Goal: Information Seeking & Learning: Compare options

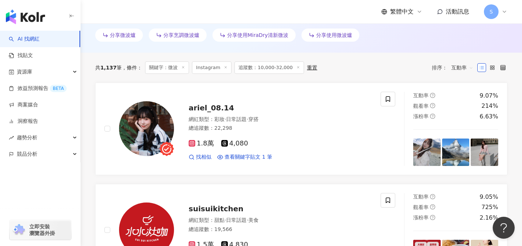
scroll to position [18, 0]
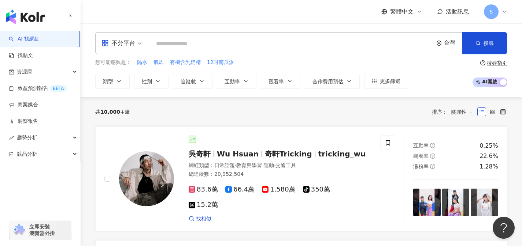
click at [119, 49] on span at bounding box center [121, 43] width 40 height 21
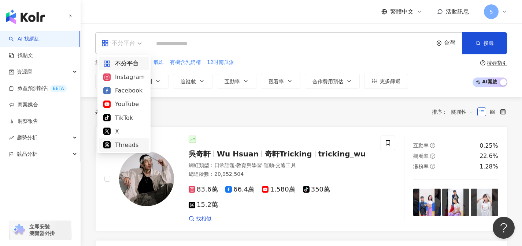
click at [206, 112] on div "共 10,000+ 筆 排序： 關聯性" at bounding box center [301, 112] width 412 height 12
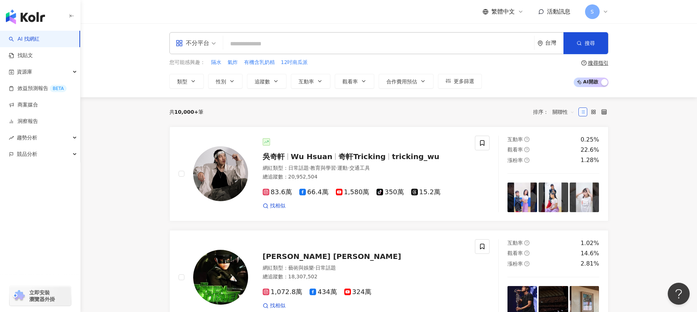
click at [185, 46] on div "不分平台" at bounding box center [193, 43] width 34 height 12
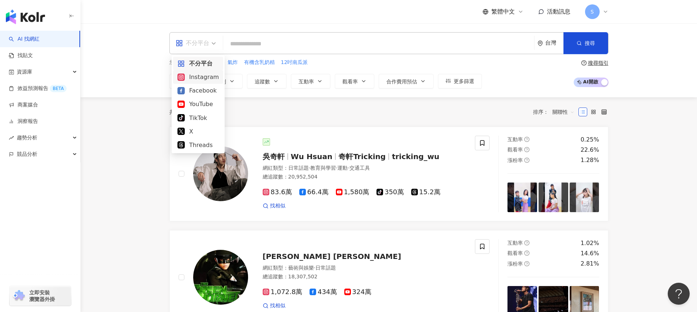
click at [213, 76] on div "Instagram" at bounding box center [198, 76] width 41 height 9
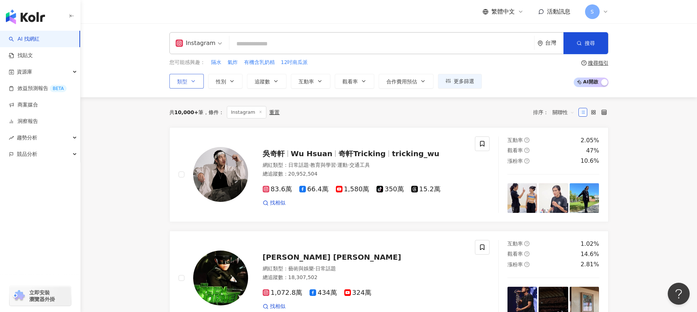
click at [195, 82] on icon "button" at bounding box center [193, 81] width 6 height 6
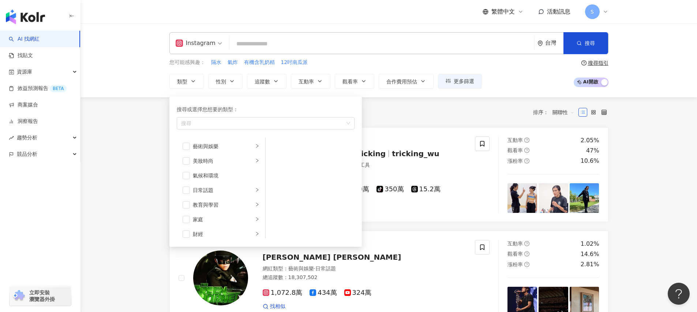
click at [348, 68] on div "您可能感興趣： 隔水 氣炸 有機含乳奶精 12吋南瓜派 類型 搜尋或選擇您想要的類型： 搜尋 藝術與娛樂 美妝時尚 氣候和環境 日常話題 教育與學習 家庭 財…" at bounding box center [326, 74] width 313 height 30
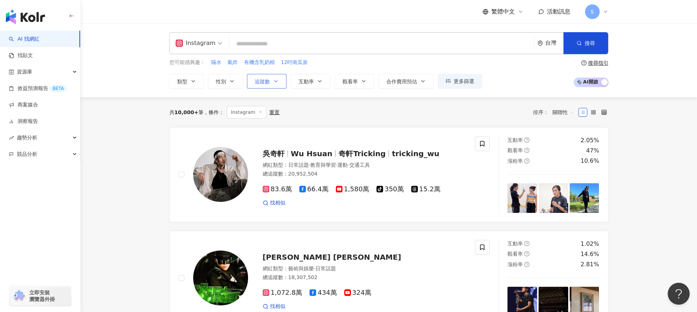
click at [279, 84] on button "追蹤數" at bounding box center [267, 81] width 40 height 15
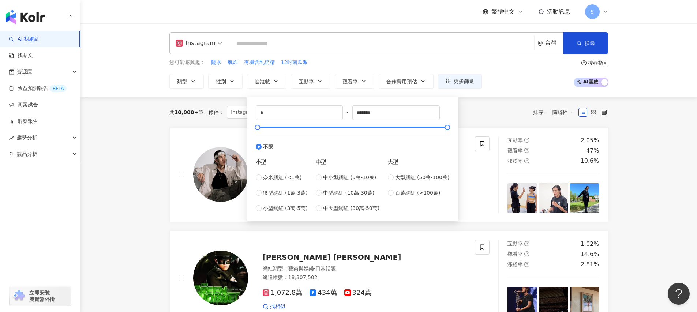
drag, startPoint x: 299, startPoint y: 122, endPoint x: 379, endPoint y: 122, distance: 79.1
click at [299, 122] on div "* - ******* 不限 小型 奈米網紅 (<1萬) 微型網紅 (1萬-3萬) 小型網紅 (3萬-5萬) 中型 中小型網紅 (5萬-10萬) 中型網紅 (…" at bounding box center [353, 158] width 194 height 107
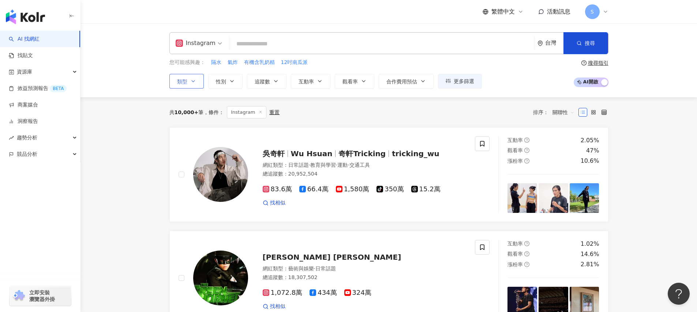
click at [186, 85] on button "類型" at bounding box center [187, 81] width 34 height 15
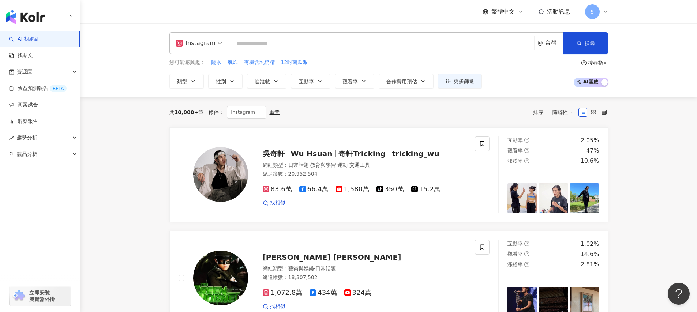
click at [191, 88] on div "Instagram 台灣 搜尋 您可能感興趣： 隔水 氣炸 有機含乳奶精 12吋南瓜派 類型 性別 追蹤數 互動率 觀看率 合作費用預估 更多篩選 * - *…" at bounding box center [389, 60] width 617 height 74
click at [192, 83] on icon "button" at bounding box center [193, 81] width 6 height 6
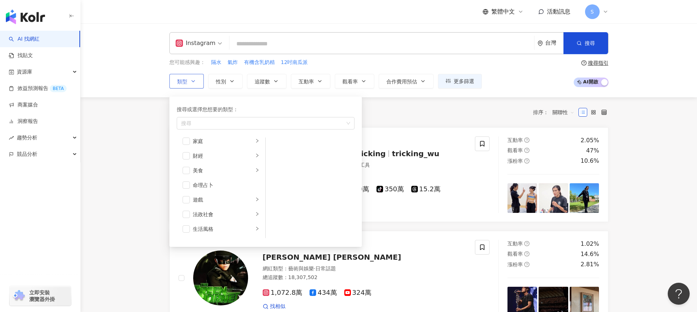
scroll to position [89, 0]
click at [207, 161] on div "美食" at bounding box center [223, 160] width 61 height 8
click at [286, 47] on input "search" at bounding box center [381, 44] width 299 height 14
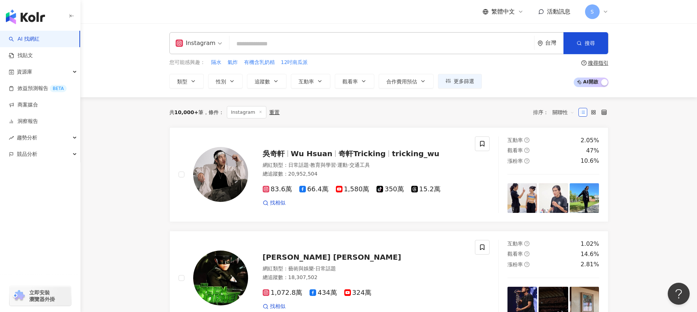
click at [286, 47] on input "search" at bounding box center [381, 44] width 299 height 14
click at [308, 80] on span "互動率" at bounding box center [306, 82] width 15 height 6
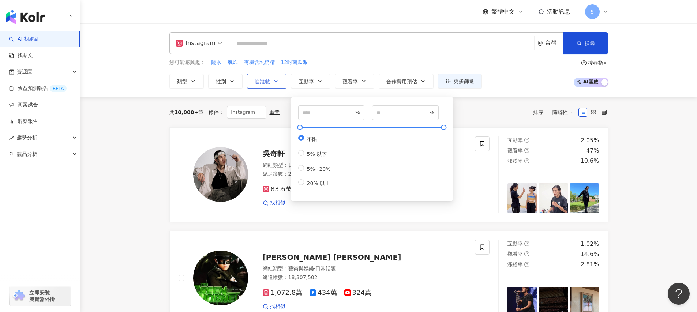
click at [261, 83] on span "追蹤數" at bounding box center [262, 82] width 15 height 6
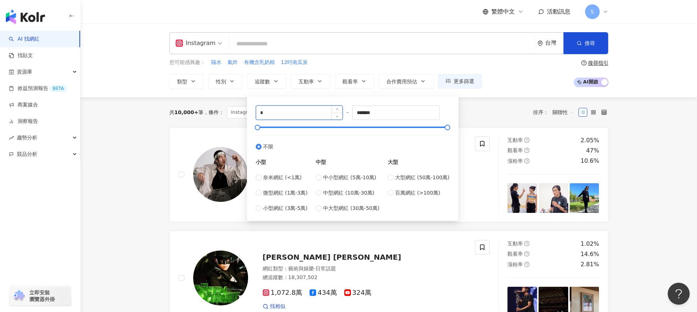
click at [272, 114] on input "*" at bounding box center [299, 113] width 87 height 14
type input "*"
type input "*****"
drag, startPoint x: 393, startPoint y: 118, endPoint x: 351, endPoint y: 113, distance: 42.0
click at [351, 113] on div "***** - ******* 不限 小型 奈米網紅 (<1萬) 微型網紅 (1萬-3萬) 小型網紅 (3萬-5萬) 中型 中小型網紅 (5萬-10萬) 中型…" at bounding box center [353, 158] width 194 height 107
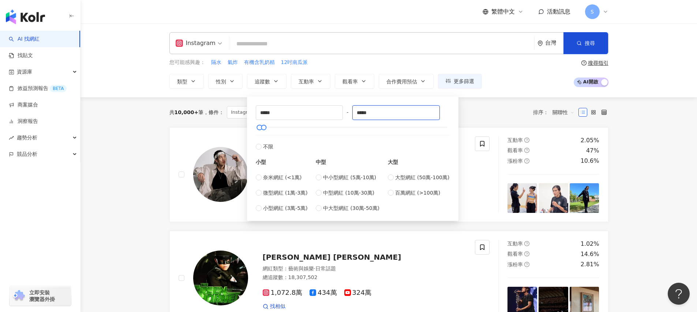
type input "*****"
click at [478, 103] on div "共 10,000+ 筆 條件 ： Instagram 重置 排序： 關聯性" at bounding box center [389, 112] width 439 height 30
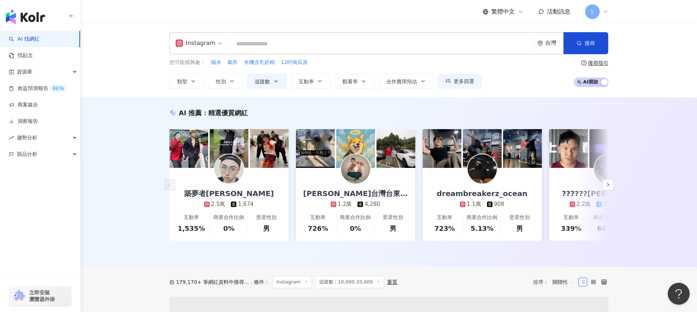
click at [386, 43] on input "search" at bounding box center [381, 44] width 299 height 14
type input "*"
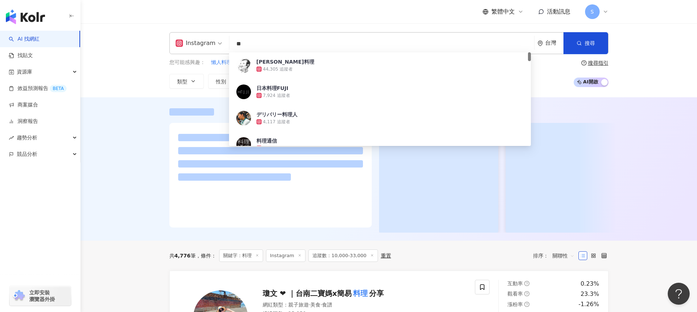
scroll to position [9, 0]
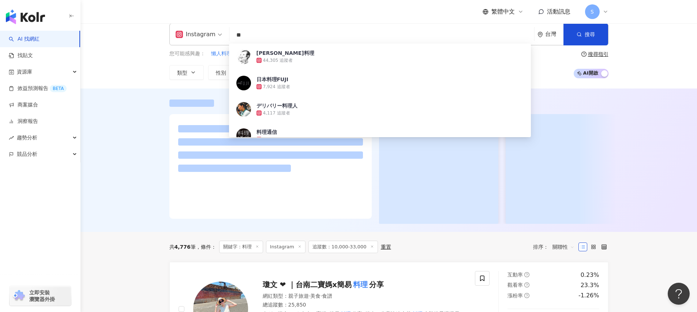
click at [159, 76] on div "Instagram ** 台灣 搜尋 8f501549-7838-4ad8-882d-1cbec931a2e5 傑米料理 44,305 追蹤者 日本料理FUJ…" at bounding box center [389, 51] width 469 height 56
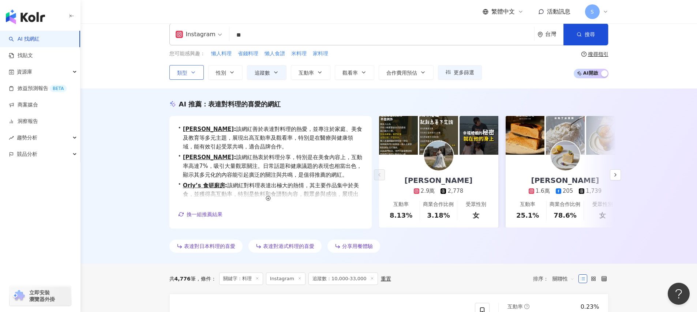
click at [199, 73] on button "類型" at bounding box center [187, 72] width 34 height 15
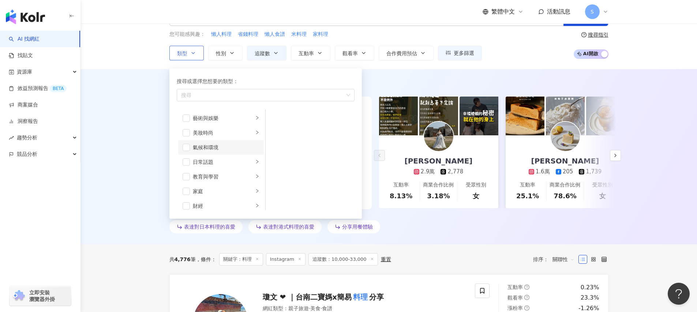
scroll to position [0, 0]
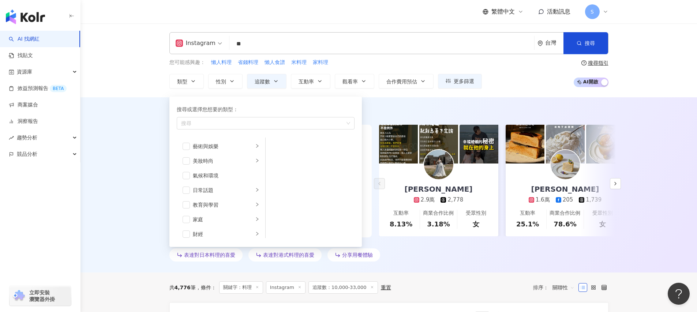
click at [115, 85] on div "Instagram ** 台灣 搜尋 8f501549-7838-4ad8-882d-1cbec931a2e5 傑米料理 44,305 追蹤者 日本料理FUJ…" at bounding box center [389, 60] width 617 height 74
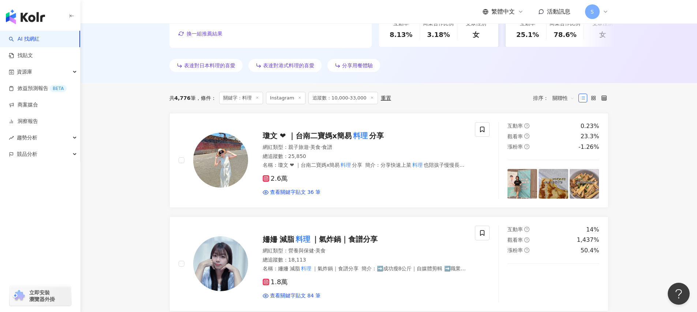
scroll to position [191, 0]
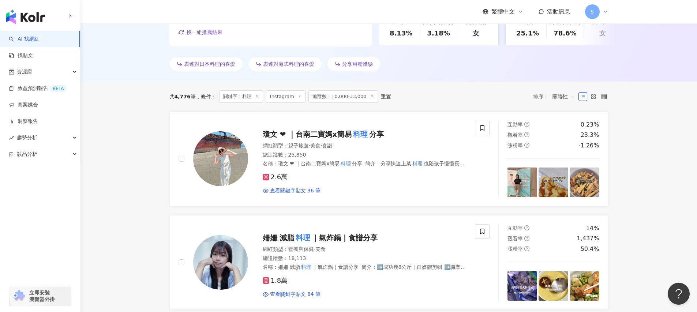
click at [521, 98] on span "關聯性" at bounding box center [564, 97] width 22 height 12
click at [521, 149] on div "互動率" at bounding box center [564, 149] width 18 height 8
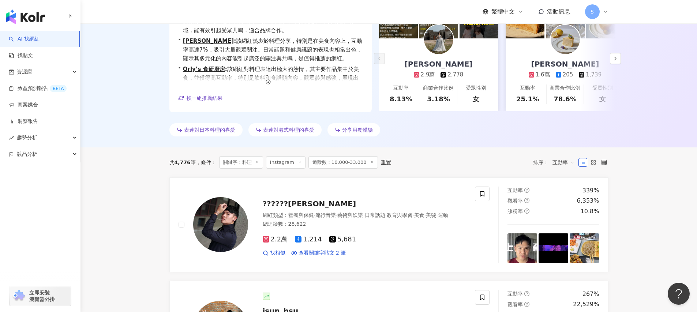
scroll to position [136, 0]
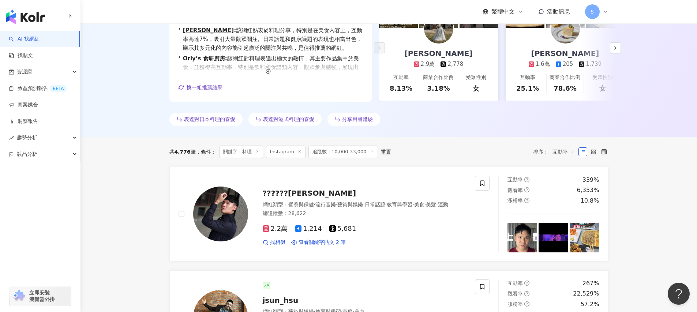
click at [521, 151] on span "互動率" at bounding box center [564, 152] width 22 height 12
click at [521, 219] on div "觀看率" at bounding box center [564, 217] width 18 height 8
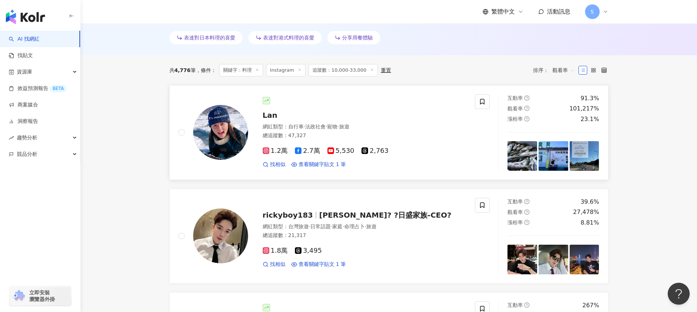
scroll to position [222, 0]
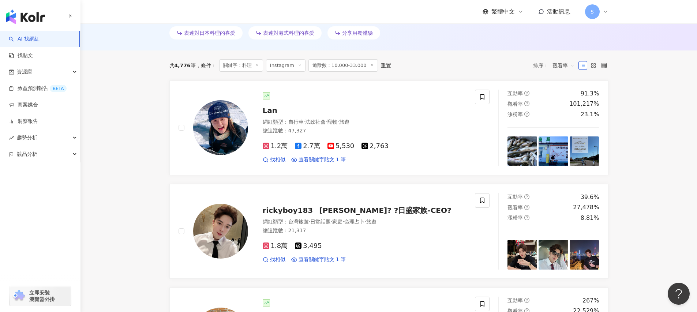
click at [521, 62] on span "觀看率" at bounding box center [564, 66] width 22 height 12
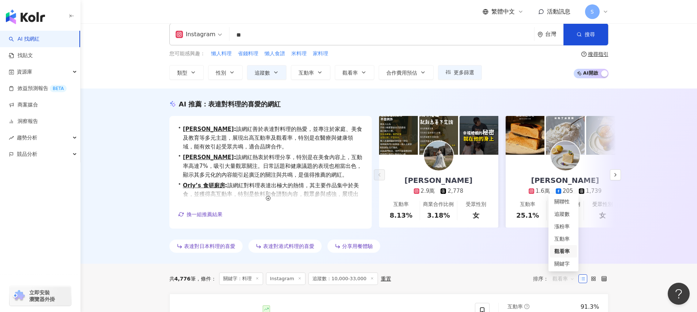
scroll to position [0, 0]
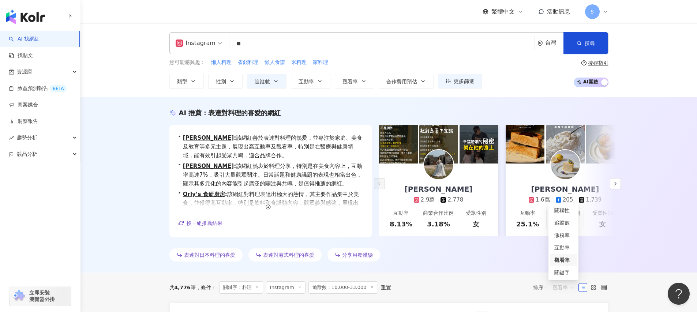
click at [302, 49] on input "**" at bounding box center [381, 44] width 299 height 14
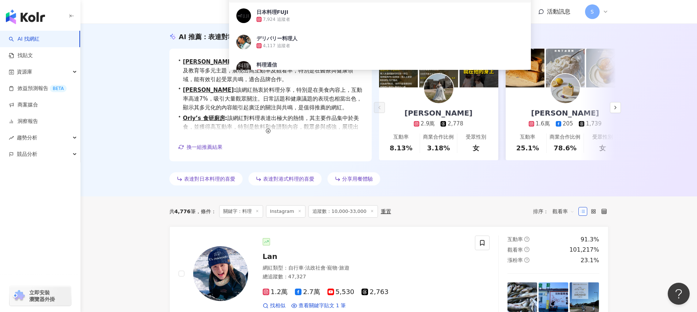
scroll to position [90, 0]
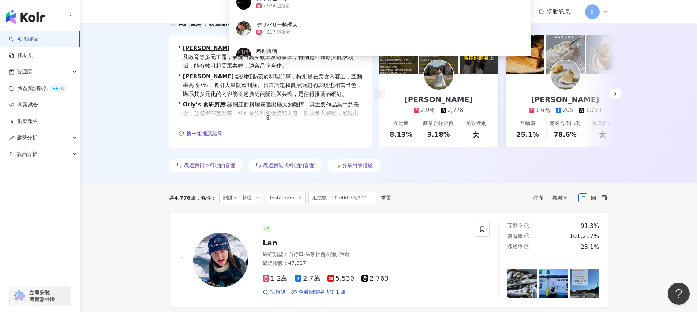
click at [521, 202] on span "觀看率" at bounding box center [564, 198] width 22 height 12
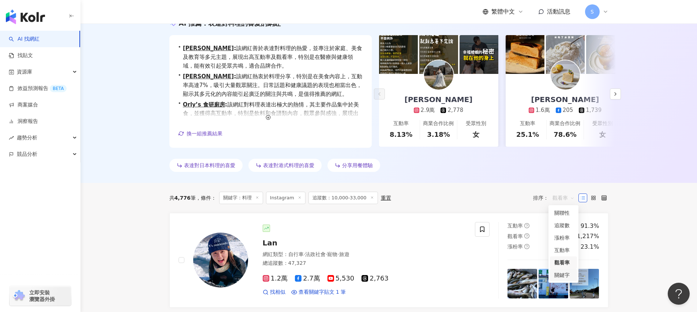
click at [444, 204] on div "共 4,776 筆 條件 ： 關鍵字：料理 Instagram 追蹤數：10,000-33,000 重置 排序： 觀看率" at bounding box center [389, 198] width 439 height 30
click at [285, 240] on div "Lan" at bounding box center [365, 243] width 204 height 10
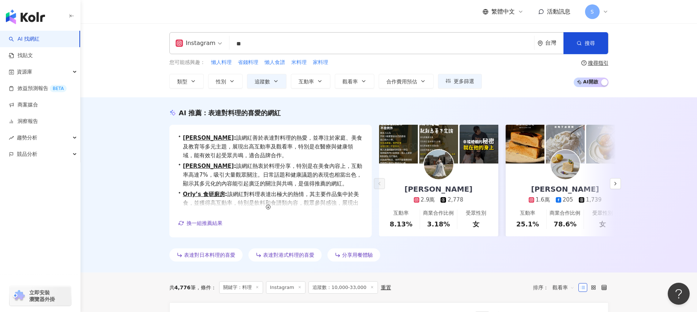
click at [284, 53] on div "Instagram ** 台灣 搜尋 8f501549-7838-4ad8-882d-1cbec931a2e5 eb5905bf-caed-4842-ac6a…" at bounding box center [389, 43] width 439 height 22
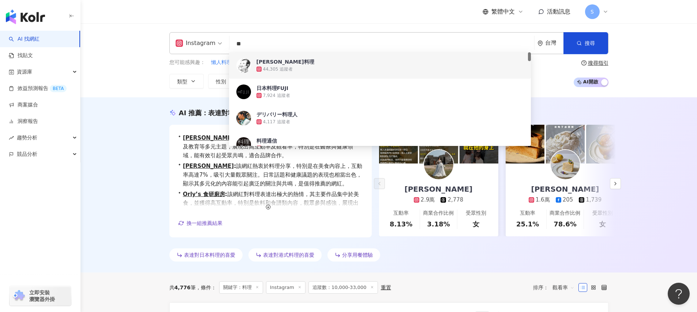
drag, startPoint x: 262, startPoint y: 43, endPoint x: 250, endPoint y: 43, distance: 12.4
click at [250, 43] on input "**" at bounding box center [381, 44] width 299 height 14
drag, startPoint x: 249, startPoint y: 43, endPoint x: 226, endPoint y: 43, distance: 22.7
click at [226, 43] on div "Instagram ** 台灣 搜尋 8f501549-7838-4ad8-882d-1cbec931a2e5 eb5905bf-caed-4842-ac6a…" at bounding box center [389, 43] width 439 height 22
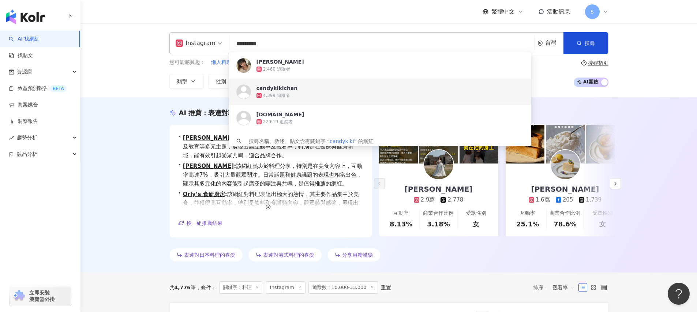
type input "*********"
click at [144, 94] on div "Instagram ********* 台灣 搜尋 3b49d2fb-a7e8-485a-a225-b84ccecfc406 https://www.inst…" at bounding box center [389, 60] width 617 height 74
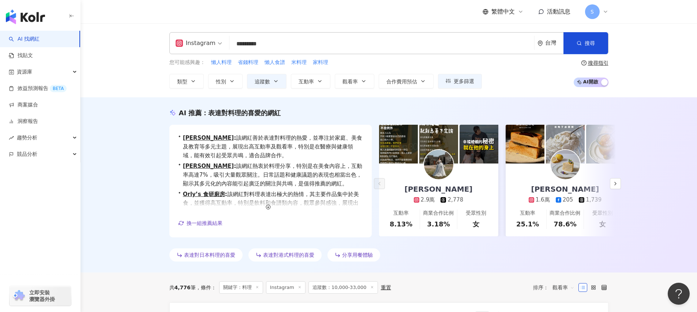
click at [386, 246] on div "重置" at bounding box center [386, 288] width 10 height 6
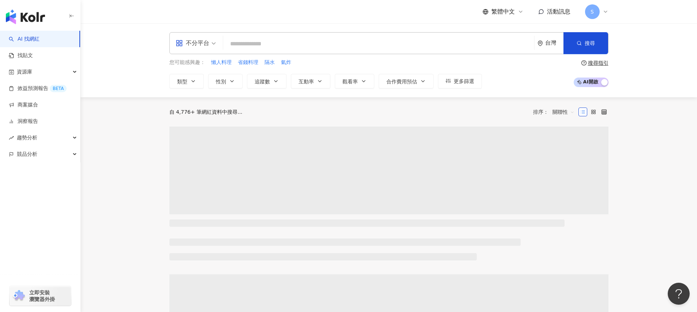
click at [193, 44] on div "不分平台" at bounding box center [193, 43] width 34 height 12
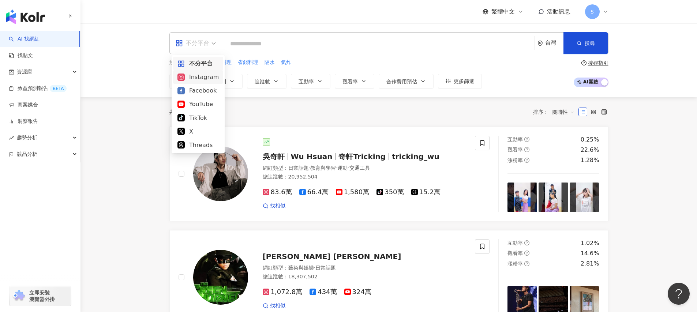
click at [200, 79] on div "Instagram" at bounding box center [198, 76] width 41 height 9
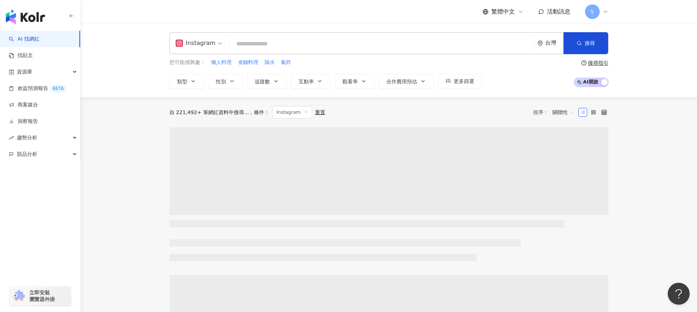
click at [278, 44] on input "search" at bounding box center [381, 44] width 299 height 14
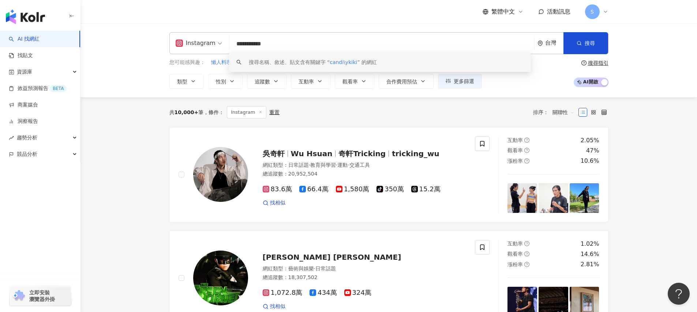
click at [251, 45] on input "**********" at bounding box center [381, 44] width 299 height 14
type input "*********"
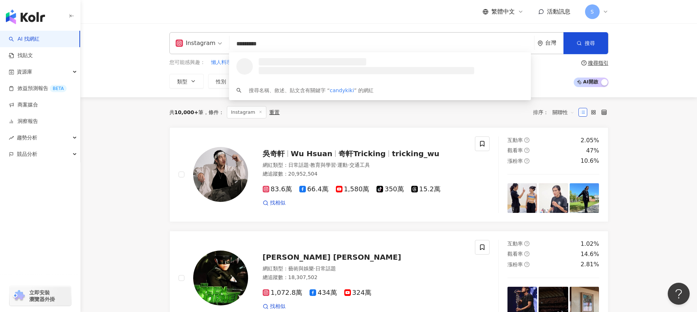
click at [271, 45] on input "*********" at bounding box center [381, 44] width 299 height 14
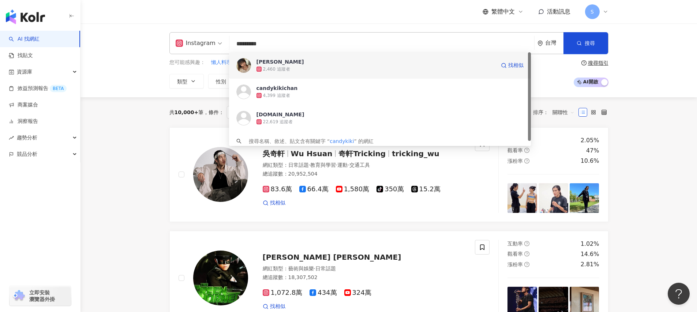
click at [282, 66] on div "2,460 追蹤者" at bounding box center [276, 69] width 27 height 6
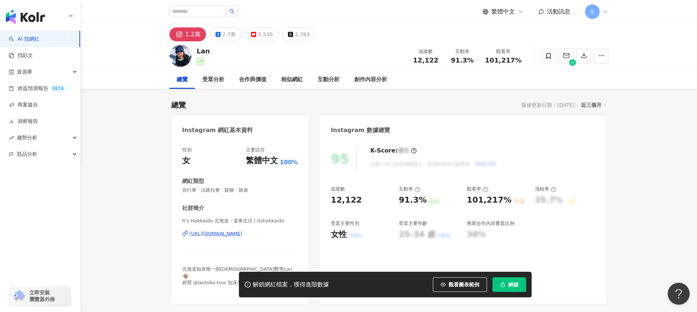
scroll to position [24, 0]
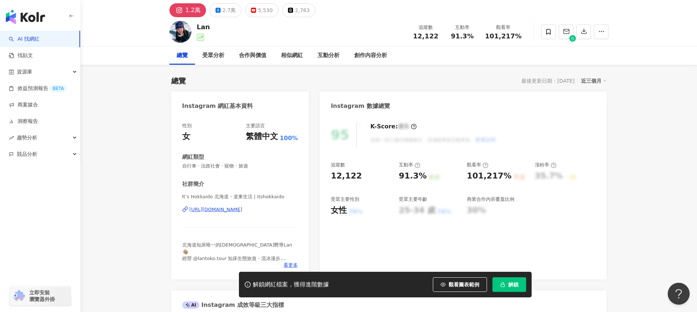
click at [232, 209] on div "https://www.instagram.com/itshokkaido/" at bounding box center [216, 209] width 53 height 7
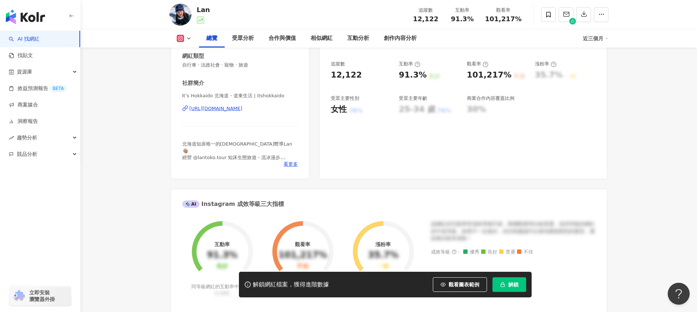
scroll to position [154, 0]
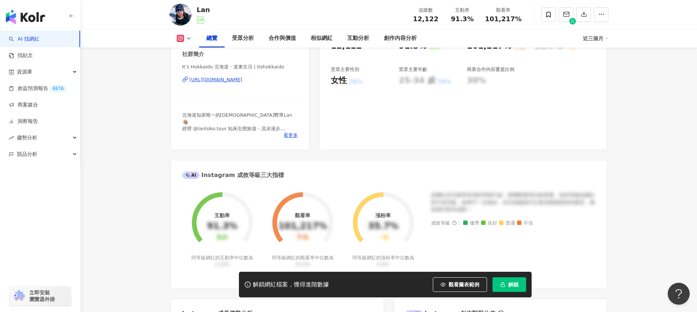
click at [32, 37] on link "AI 找網紅" at bounding box center [24, 39] width 31 height 7
click at [33, 42] on link "AI 找網紅" at bounding box center [24, 39] width 31 height 7
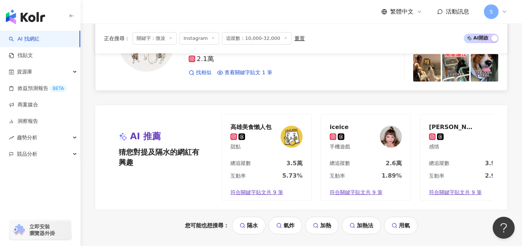
scroll to position [1506, 0]
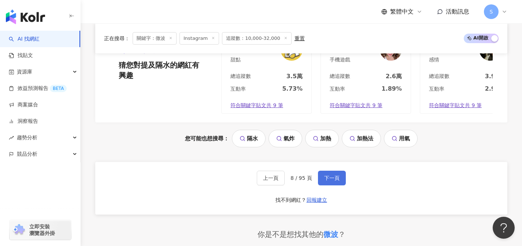
click at [340, 186] on button "下一頁" at bounding box center [332, 178] width 28 height 15
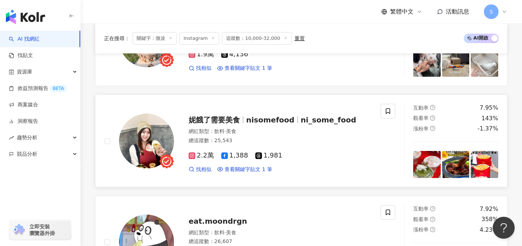
scroll to position [465, 0]
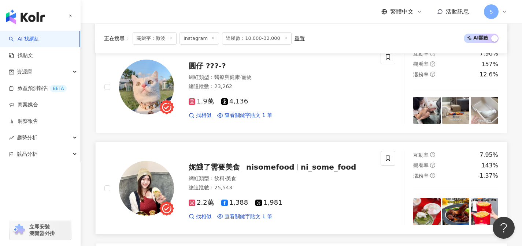
click at [281, 104] on div "1.9萬 4,136" at bounding box center [280, 102] width 183 height 8
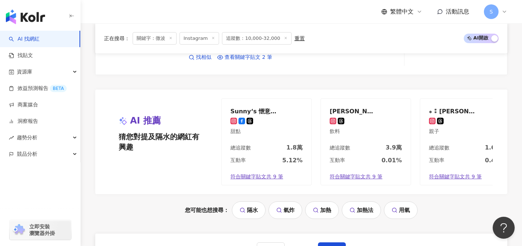
scroll to position [1453, 0]
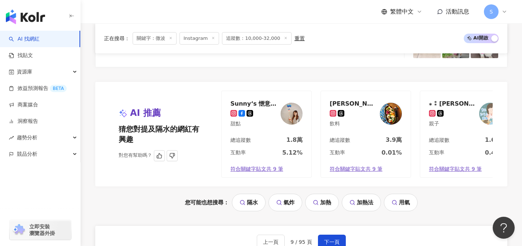
click at [455, 120] on div "⁎ ⁑ 忻芹廚房 〃 小楊桃副食品x育兒x母乳 ⁑ * 親子" at bounding box center [465, 113] width 90 height 45
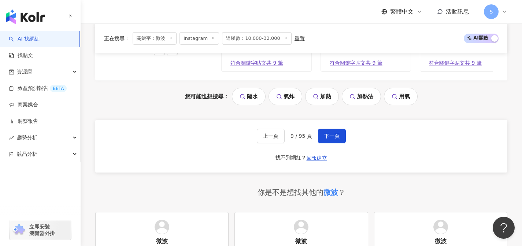
scroll to position [1578, 0]
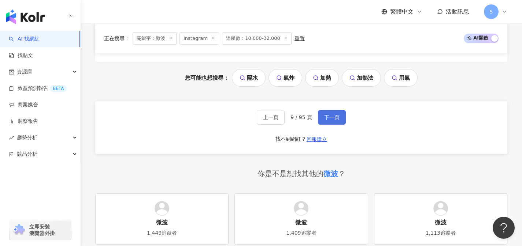
click at [341, 116] on button "下一頁" at bounding box center [332, 117] width 28 height 15
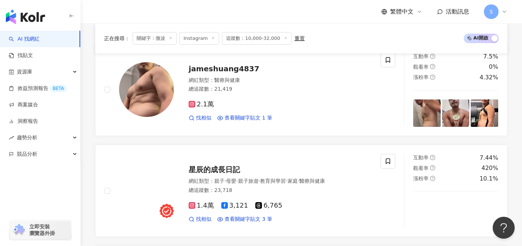
scroll to position [321, 0]
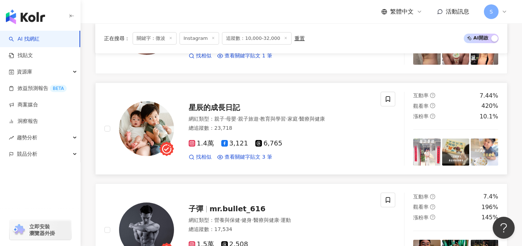
click at [259, 133] on div "網紅類型 ： 親子 · 母嬰 · 親子旅遊 · 教育與學習 · 家庭 · 醫療與健康 總追蹤數 ： 23,718" at bounding box center [280, 125] width 183 height 18
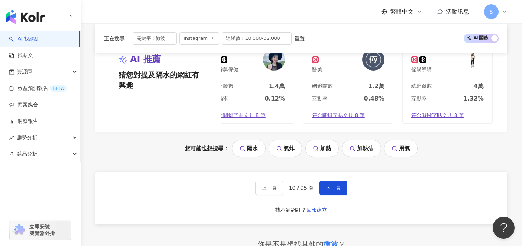
scroll to position [1509, 0]
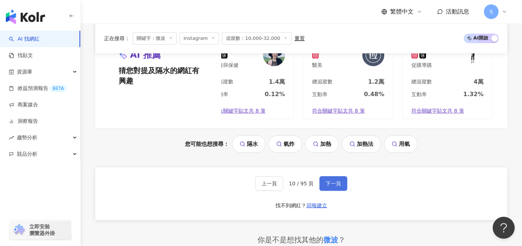
click at [332, 183] on span "下一頁" at bounding box center [332, 184] width 15 height 6
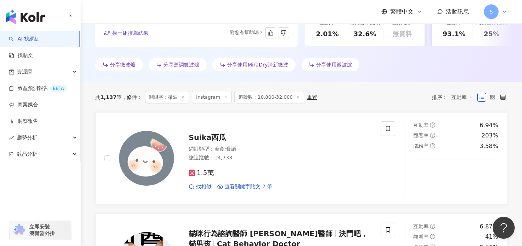
scroll to position [243, 0]
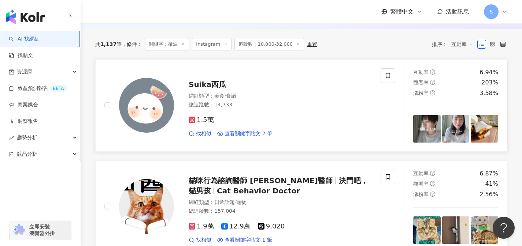
click at [256, 126] on div "1.5萬 找相似 查看關鍵字貼文 2 筆" at bounding box center [280, 124] width 183 height 27
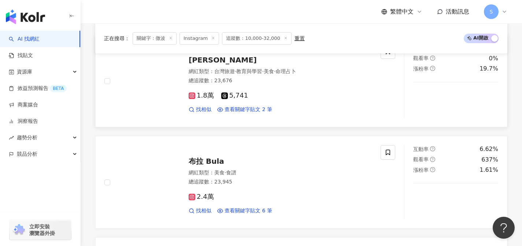
scroll to position [683, 0]
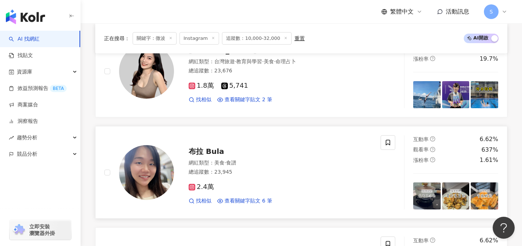
click at [264, 185] on div "2.4萬" at bounding box center [280, 187] width 183 height 8
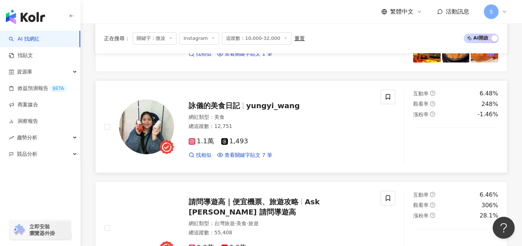
scroll to position [1261, 0]
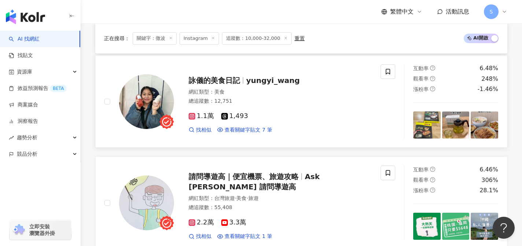
click at [258, 120] on div "1.1萬 1,493" at bounding box center [280, 116] width 183 height 8
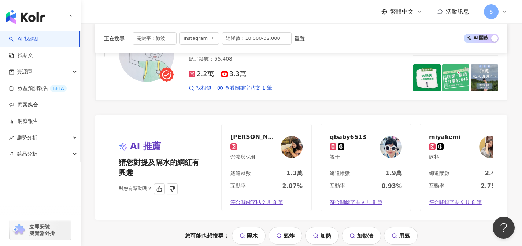
scroll to position [1410, 0]
click at [454, 185] on div "互動率 2.75%" at bounding box center [465, 188] width 90 height 12
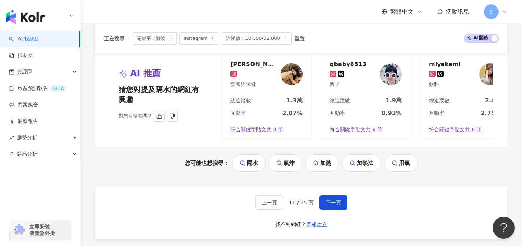
scroll to position [1512, 0]
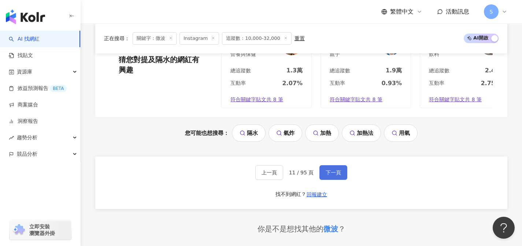
click at [340, 174] on button "下一頁" at bounding box center [333, 172] width 28 height 15
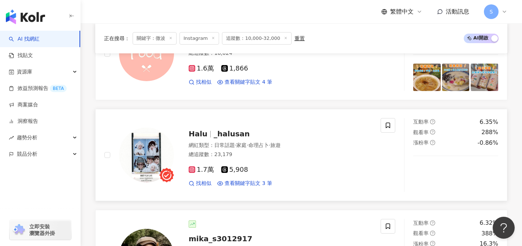
scroll to position [295, 0]
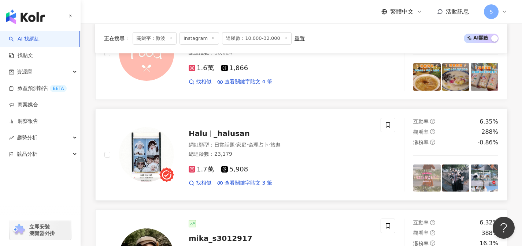
click at [267, 163] on div "1.7萬 5,908 找相似 查看關鍵字貼文 3 筆" at bounding box center [280, 173] width 183 height 27
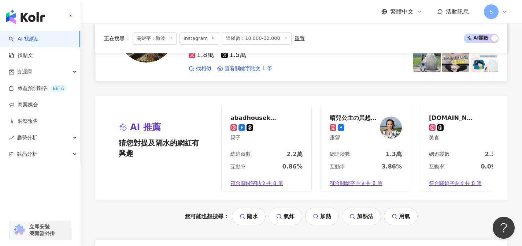
scroll to position [1475, 0]
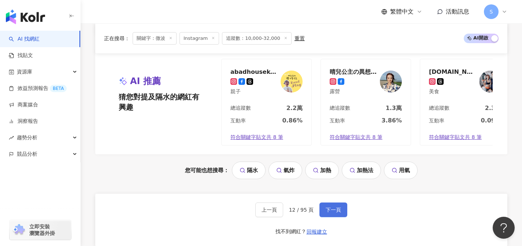
click at [323, 216] on button "下一頁" at bounding box center [333, 210] width 28 height 15
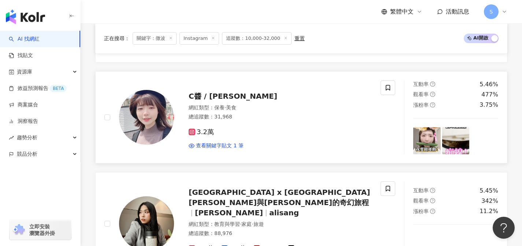
scroll to position [1055, 0]
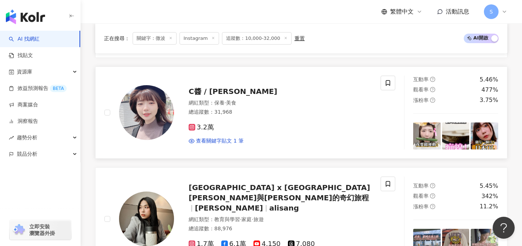
click at [233, 133] on div "3.2萬 查看關鍵字貼文 1 筆" at bounding box center [280, 131] width 183 height 27
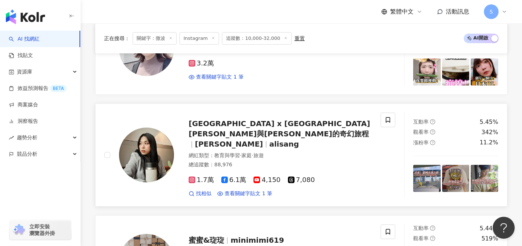
click at [283, 161] on div "總追蹤數 ： 88,976" at bounding box center [280, 164] width 183 height 7
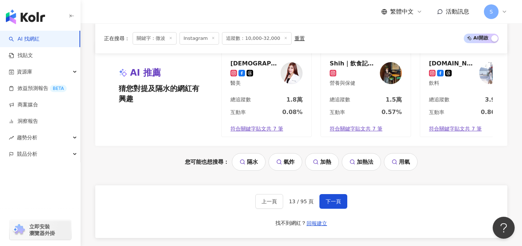
scroll to position [1504, 0]
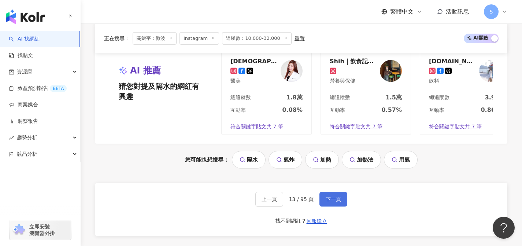
click at [331, 197] on button "下一頁" at bounding box center [333, 199] width 28 height 15
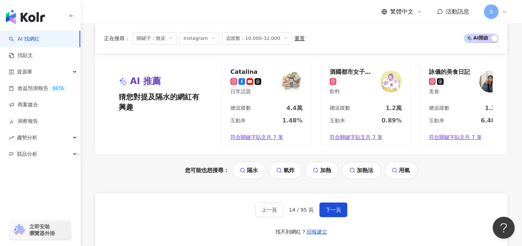
scroll to position [1475, 0]
click at [338, 213] on span "下一頁" at bounding box center [332, 210] width 15 height 6
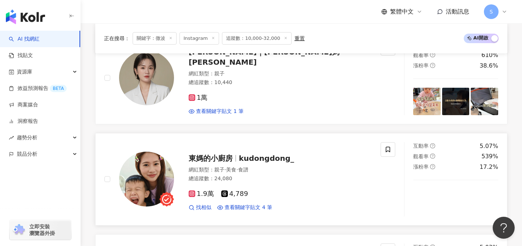
scroll to position [386, 0]
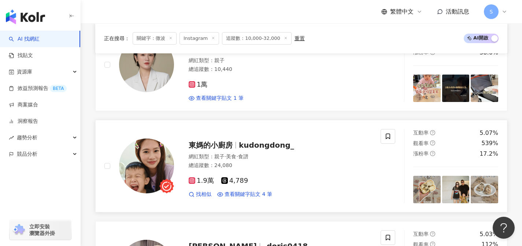
click at [256, 174] on div "1.9萬 4,789 找相似 查看關鍵字貼文 4 筆" at bounding box center [280, 184] width 183 height 27
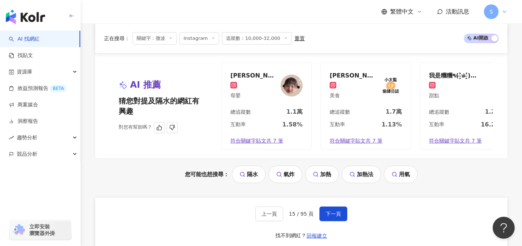
scroll to position [1471, 0]
click at [343, 220] on button "下一頁" at bounding box center [333, 213] width 28 height 15
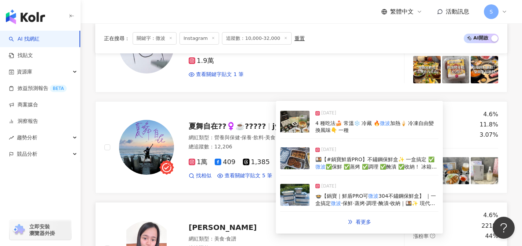
scroll to position [811, 0]
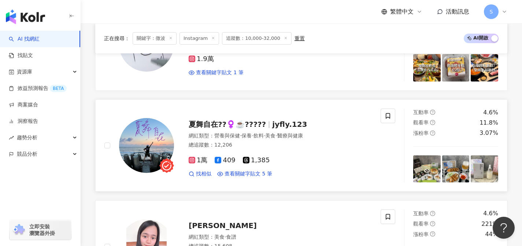
click at [253, 152] on div "1萬 409 1,385 找相似 查看關鍵字貼文 5 筆" at bounding box center [280, 164] width 183 height 27
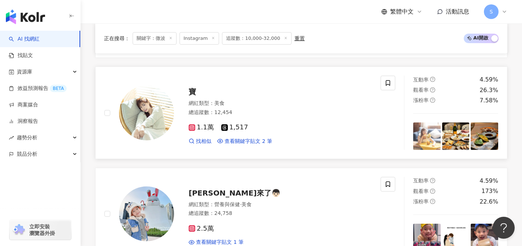
scroll to position [1047, 0]
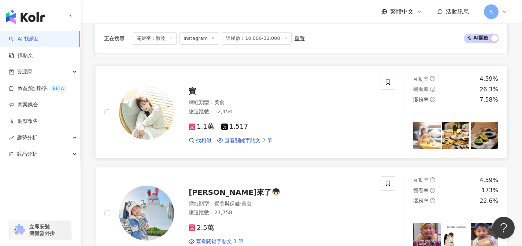
click at [261, 121] on div "1.1萬 1,517 找相似 查看關鍵字貼文 2 筆" at bounding box center [280, 130] width 183 height 27
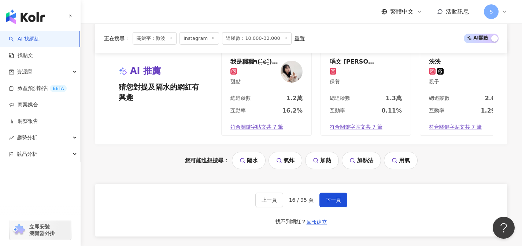
scroll to position [1531, 0]
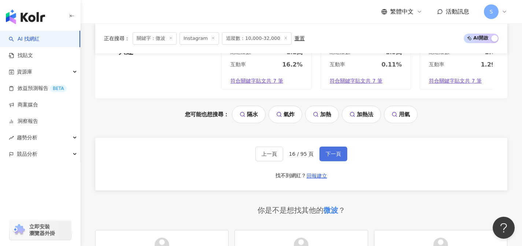
click at [337, 157] on span "下一頁" at bounding box center [332, 154] width 15 height 6
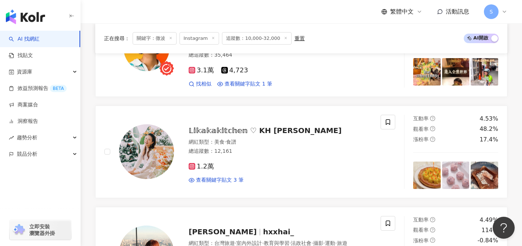
scroll to position [334, 0]
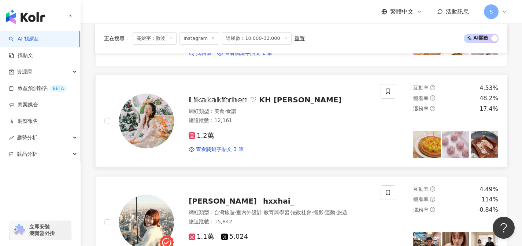
click at [230, 136] on div "1.2萬" at bounding box center [280, 136] width 183 height 8
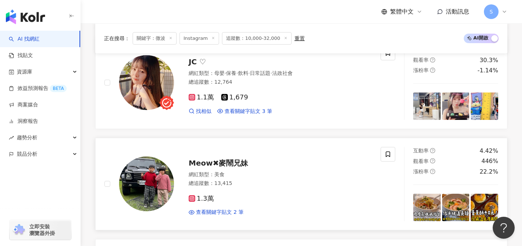
scroll to position [715, 0]
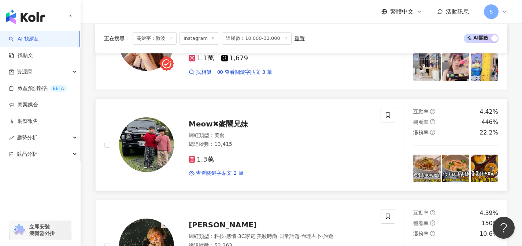
click at [237, 160] on div "1.3萬" at bounding box center [280, 160] width 183 height 8
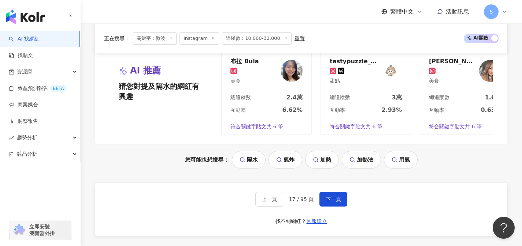
scroll to position [1490, 0]
click at [375, 109] on div "互動率 2.93%" at bounding box center [366, 112] width 90 height 12
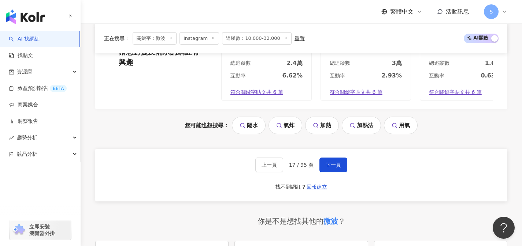
scroll to position [1550, 0]
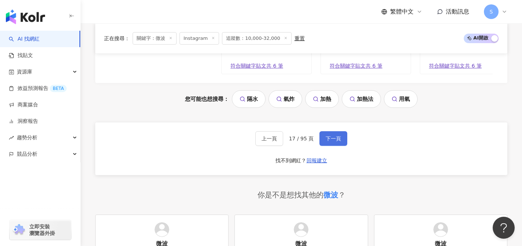
click at [336, 142] on span "下一頁" at bounding box center [332, 139] width 15 height 6
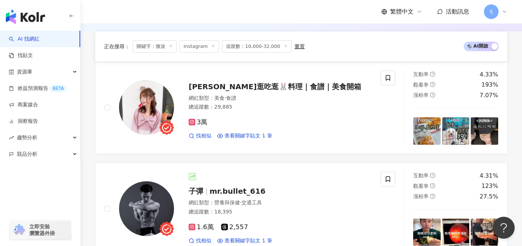
scroll to position [260, 0]
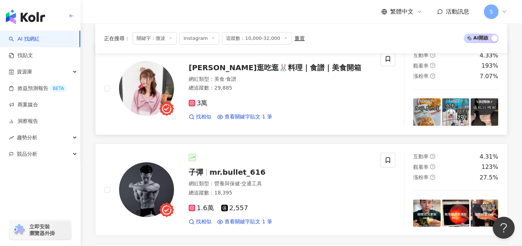
click at [273, 107] on div "3萬" at bounding box center [280, 104] width 183 height 8
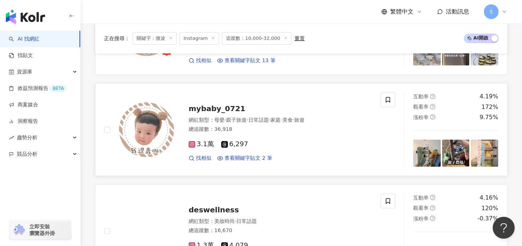
scroll to position [1135, 0]
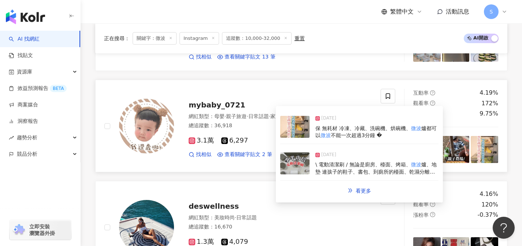
click at [275, 145] on div "3.1萬 6,297 找相似 查看關鍵字貼文 2 筆" at bounding box center [280, 144] width 183 height 27
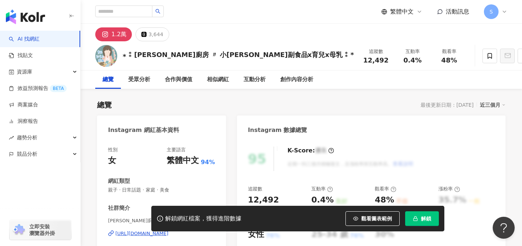
click at [168, 231] on div "[URL][DOMAIN_NAME]" at bounding box center [141, 234] width 53 height 7
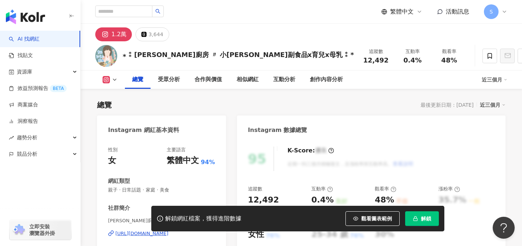
scroll to position [153, 0]
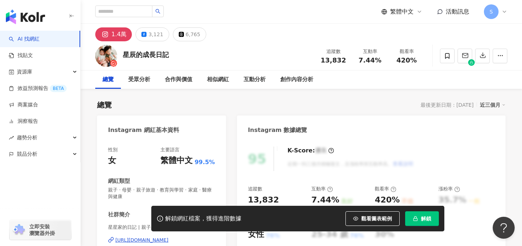
click at [138, 237] on div "[URL][DOMAIN_NAME]" at bounding box center [141, 240] width 53 height 7
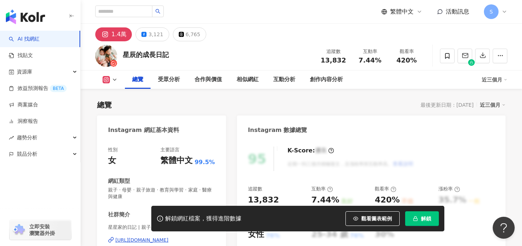
scroll to position [101, 0]
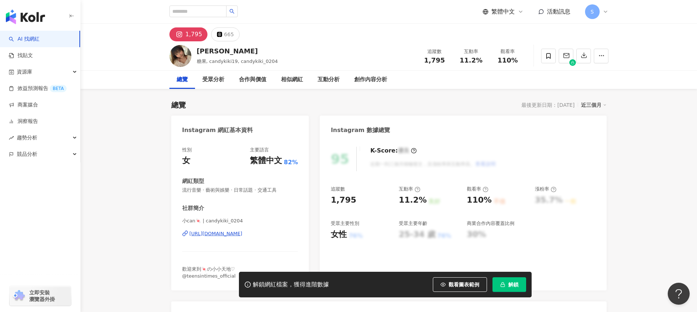
click at [243, 236] on div "https://www.instagram.com/candykiki_0204/" at bounding box center [216, 234] width 53 height 7
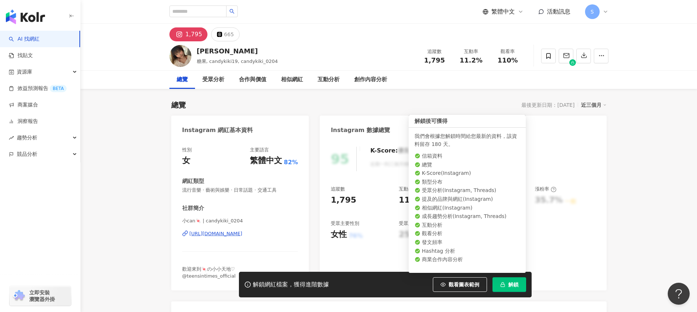
click at [518, 286] on span "解鎖" at bounding box center [514, 285] width 10 height 6
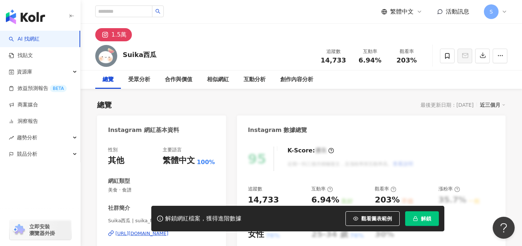
click at [168, 231] on div "[URL][DOMAIN_NAME]" at bounding box center [141, 234] width 53 height 7
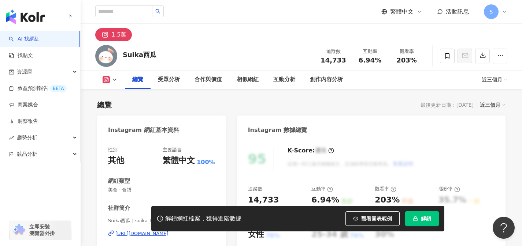
scroll to position [118, 0]
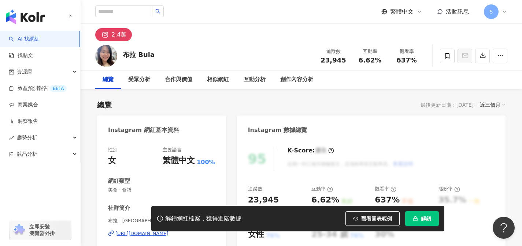
click at [158, 231] on div "[URL][DOMAIN_NAME]" at bounding box center [141, 234] width 53 height 7
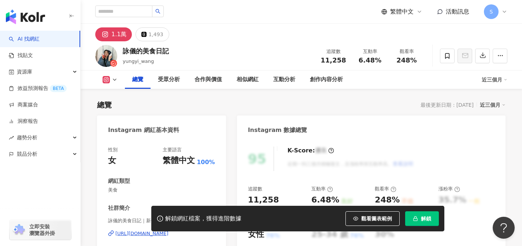
click at [168, 231] on div "[URL][DOMAIN_NAME]" at bounding box center [141, 234] width 53 height 7
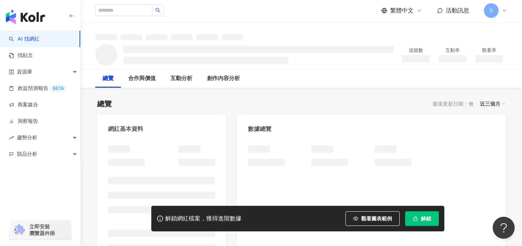
scroll to position [1, 0]
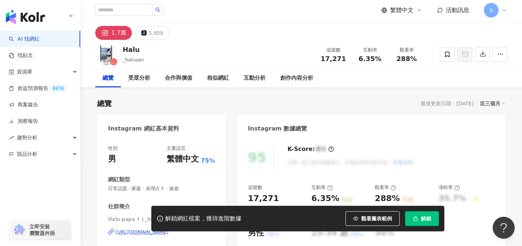
click at [168, 229] on div "[URL][DOMAIN_NAME]" at bounding box center [141, 232] width 53 height 7
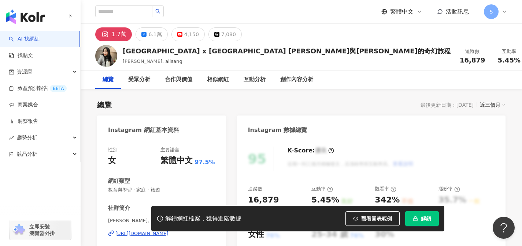
click at [168, 231] on div "https://www.instagram.com/alisang/" at bounding box center [141, 234] width 53 height 7
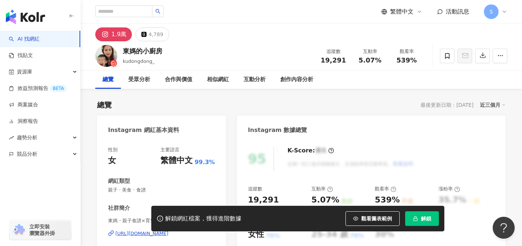
click at [168, 231] on div "[URL][DOMAIN_NAME]" at bounding box center [141, 234] width 53 height 7
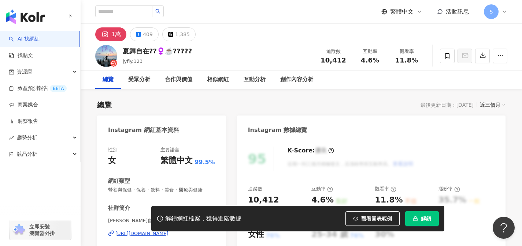
scroll to position [45, 0]
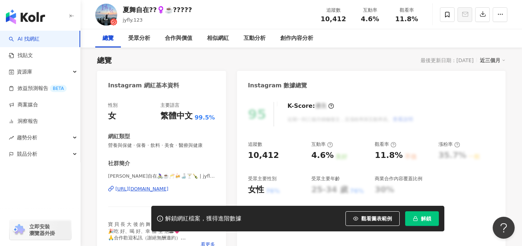
click at [168, 192] on div "https://www.instagram.com/jyfly.123/" at bounding box center [141, 189] width 53 height 7
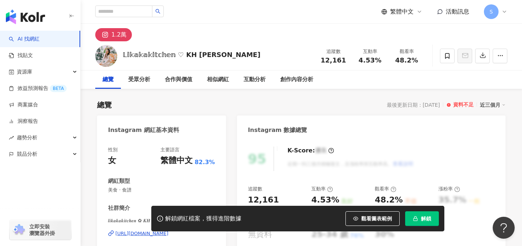
click at [168, 231] on div "https://www.instagram.com/likakakitchen/" at bounding box center [141, 234] width 53 height 7
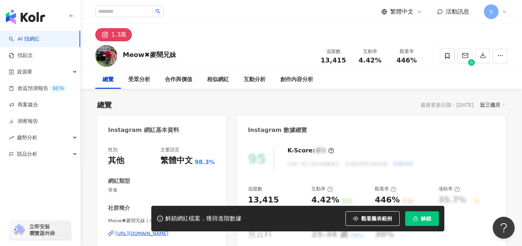
click at [168, 231] on div "[URL][DOMAIN_NAME]" at bounding box center [141, 234] width 53 height 7
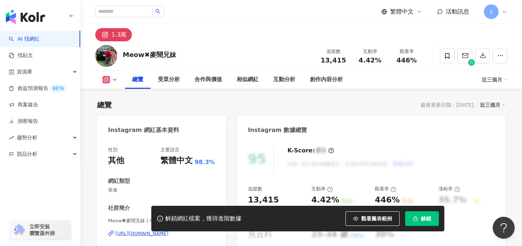
scroll to position [39, 0]
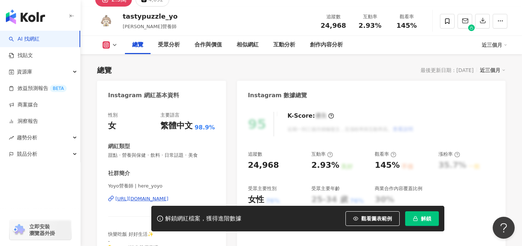
scroll to position [35, 0]
click at [168, 199] on div "[URL][DOMAIN_NAME]" at bounding box center [141, 198] width 53 height 7
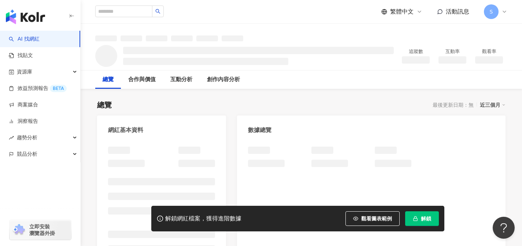
click at [185, 174] on div at bounding box center [161, 217] width 107 height 141
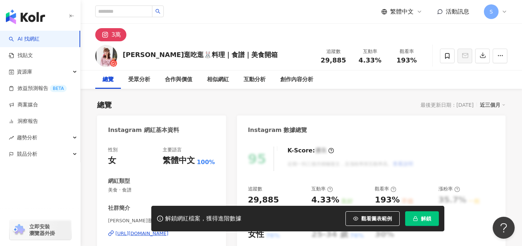
scroll to position [61, 0]
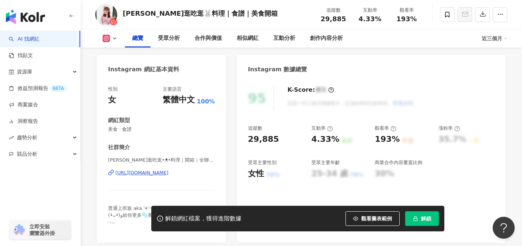
click at [168, 175] on div "[URL][DOMAIN_NAME]" at bounding box center [141, 173] width 53 height 7
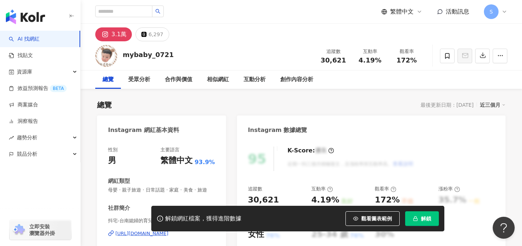
click at [168, 231] on div "[URL][DOMAIN_NAME]" at bounding box center [141, 234] width 53 height 7
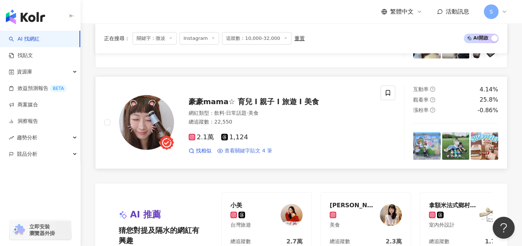
scroll to position [18, 0]
click at [257, 139] on div "2.1萬 1,124" at bounding box center [280, 138] width 183 height 8
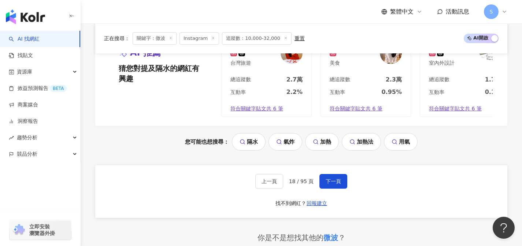
scroll to position [1511, 0]
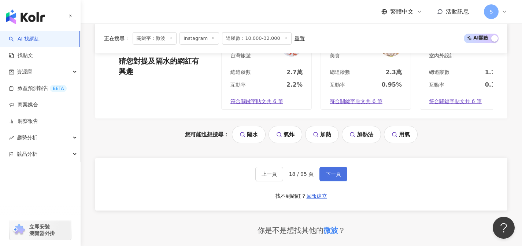
click at [338, 177] on span "下一頁" at bounding box center [332, 174] width 15 height 6
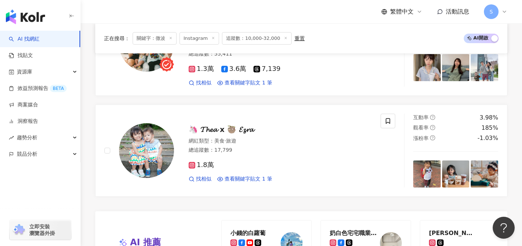
scroll to position [1343, 0]
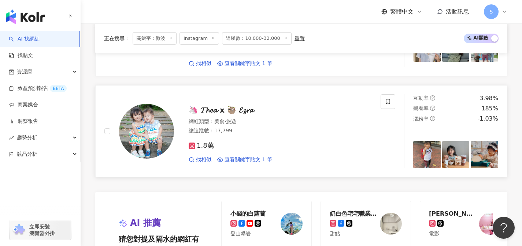
click at [255, 145] on div "1.8萬" at bounding box center [280, 146] width 183 height 8
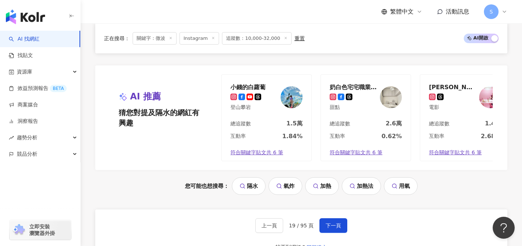
scroll to position [1470, 0]
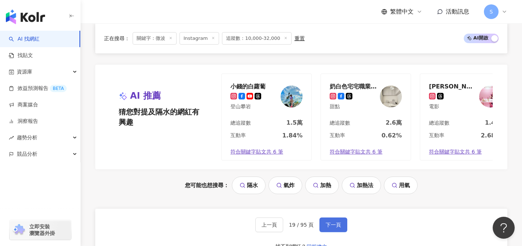
click at [339, 226] on span "下一頁" at bounding box center [332, 225] width 15 height 6
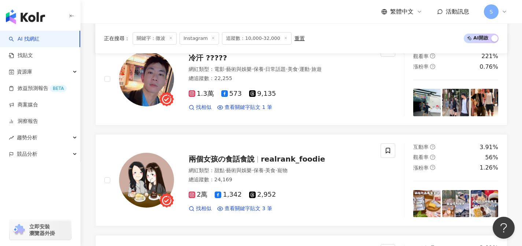
scroll to position [609, 0]
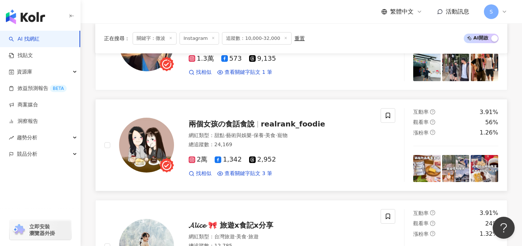
click at [256, 145] on div "總追蹤數 ： 24,169" at bounding box center [280, 144] width 183 height 7
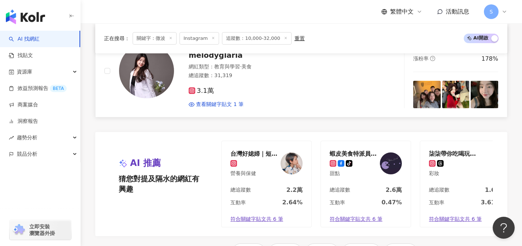
scroll to position [1490, 0]
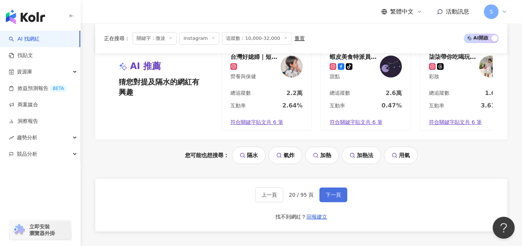
click at [344, 200] on button "下一頁" at bounding box center [333, 195] width 28 height 15
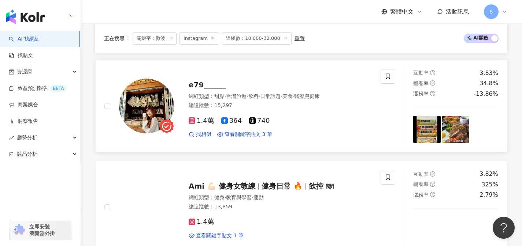
scroll to position [342, 0]
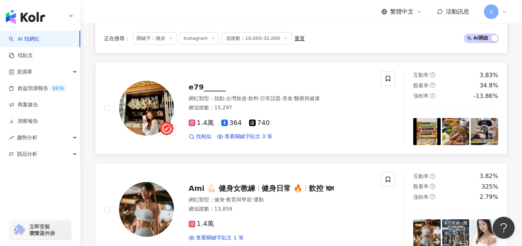
click at [242, 152] on link "e79______ 網紅類型 ： 甜點 · 台灣旅遊 · 飲料 · 日常話題 · 美食 · 醫療與健康 總追蹤數 ： 15,297 1.4萬 364 740 …" at bounding box center [301, 108] width 412 height 93
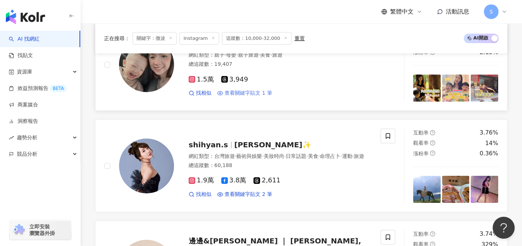
scroll to position [1028, 0]
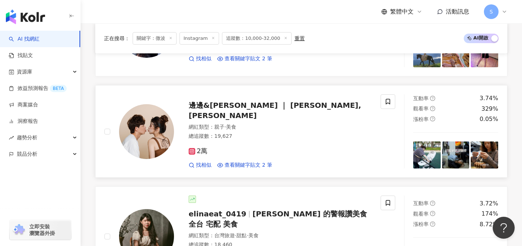
click at [252, 150] on div "2萬" at bounding box center [280, 152] width 183 height 8
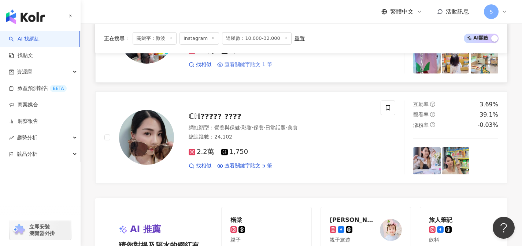
scroll to position [1482, 0]
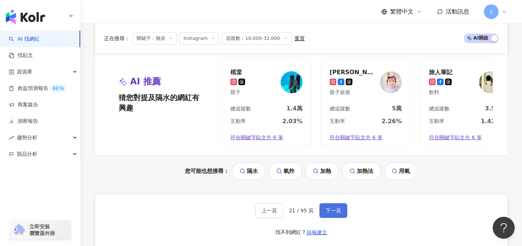
click at [334, 204] on button "下一頁" at bounding box center [333, 211] width 28 height 15
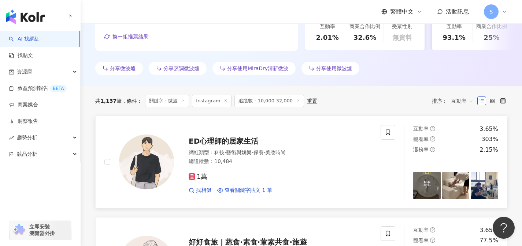
scroll to position [188, 0]
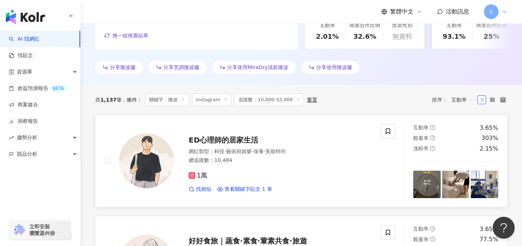
click at [263, 183] on div "1萬 找相似 查看關鍵字貼文 1 筆" at bounding box center [280, 179] width 183 height 27
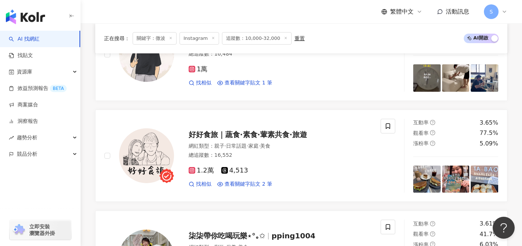
scroll to position [335, 0]
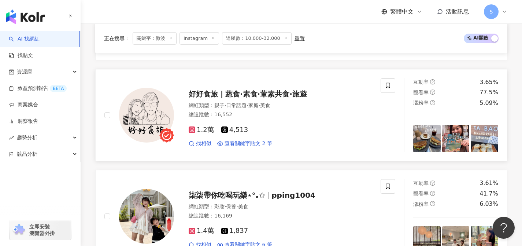
click at [263, 129] on div "1.2萬 4,513" at bounding box center [280, 130] width 183 height 8
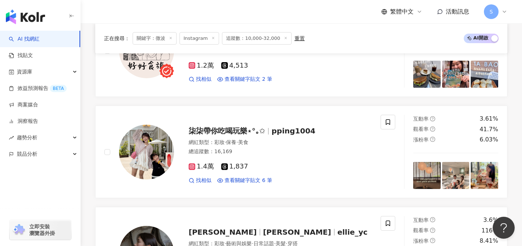
scroll to position [402, 0]
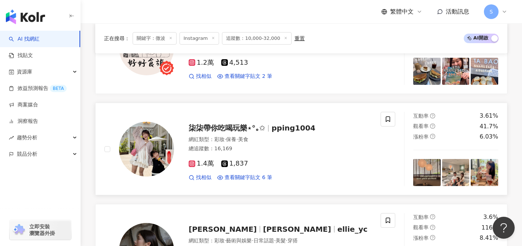
click at [254, 164] on div "1.4萬 1,837" at bounding box center [280, 164] width 183 height 8
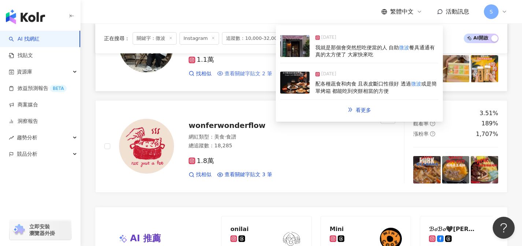
scroll to position [1322, 0]
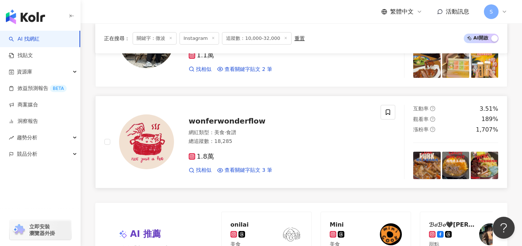
click at [242, 161] on div "1.8萬 找相似 查看關鍵字貼文 3 筆" at bounding box center [280, 160] width 183 height 27
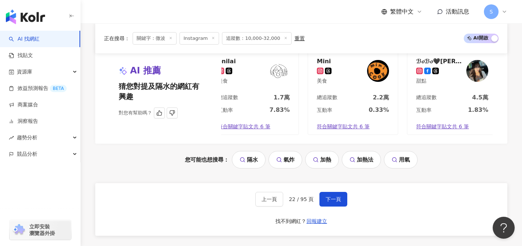
scroll to position [0, 18]
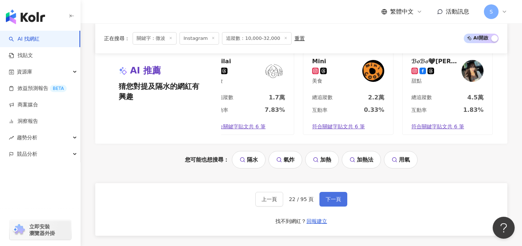
click at [331, 202] on span "下一頁" at bounding box center [332, 200] width 15 height 6
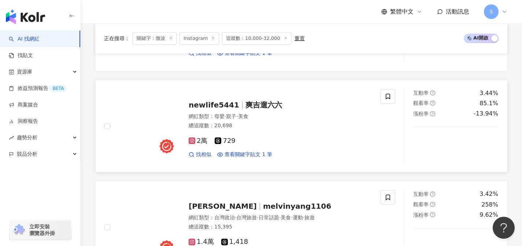
scroll to position [891, 0]
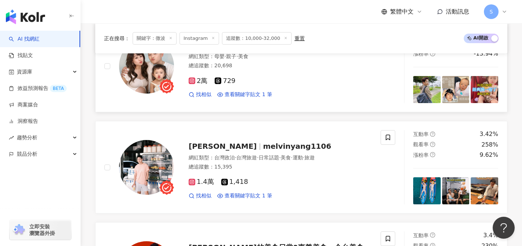
click at [260, 85] on div "2萬 729 找相似 查看關鍵字貼文 1 筆" at bounding box center [280, 84] width 183 height 27
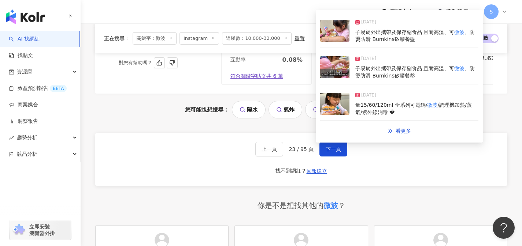
scroll to position [1575, 0]
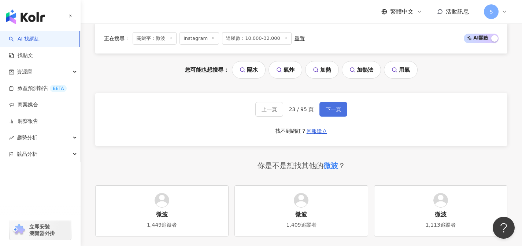
click at [324, 113] on button "下一頁" at bounding box center [333, 109] width 28 height 15
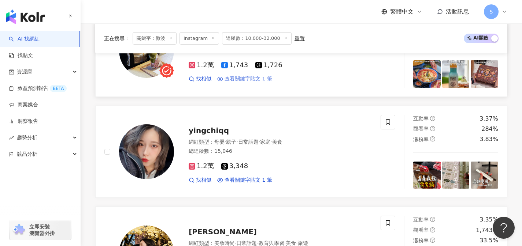
scroll to position [604, 0]
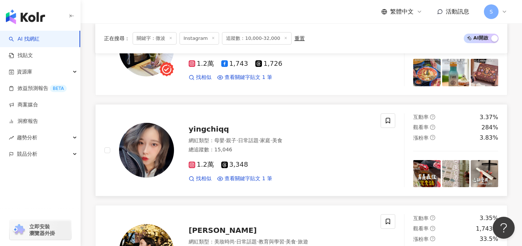
click at [304, 162] on div "1.2萬 3,348" at bounding box center [280, 165] width 183 height 8
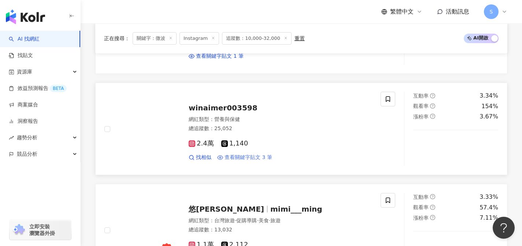
scroll to position [1133, 0]
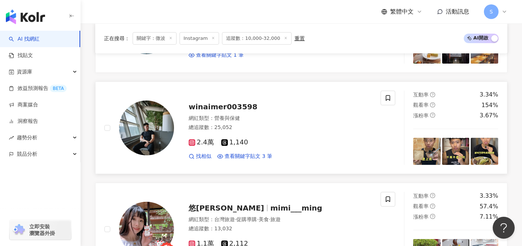
click at [247, 130] on div "總追蹤數 ： 25,052" at bounding box center [280, 127] width 183 height 7
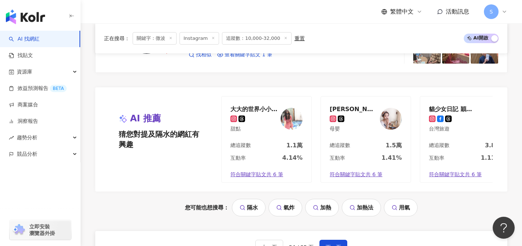
scroll to position [1490, 0]
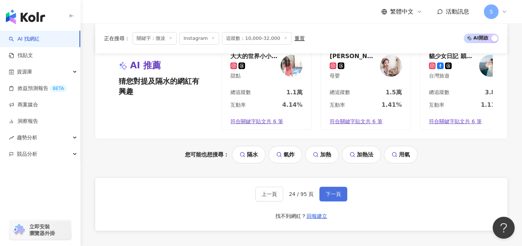
click at [329, 194] on button "下一頁" at bounding box center [333, 194] width 28 height 15
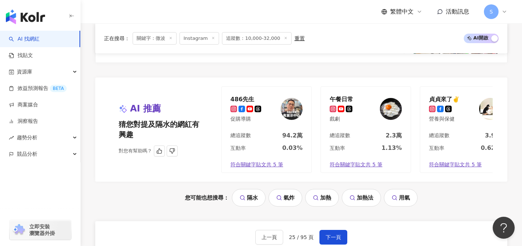
scroll to position [1483, 0]
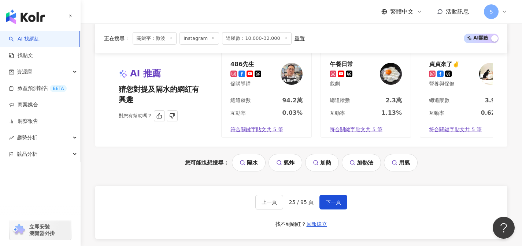
click at [362, 114] on div "互動率 1.13%" at bounding box center [366, 115] width 90 height 12
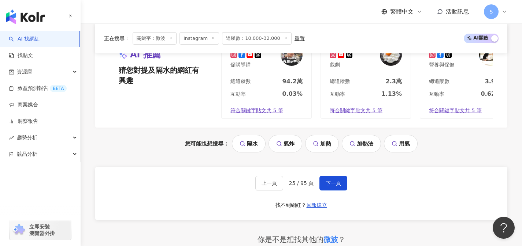
scroll to position [1541, 0]
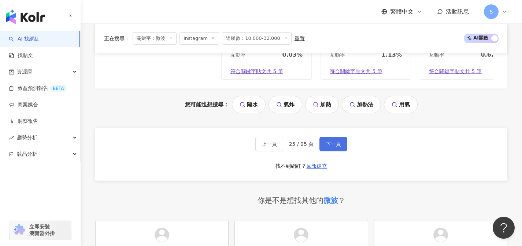
click at [342, 146] on button "下一頁" at bounding box center [333, 144] width 28 height 15
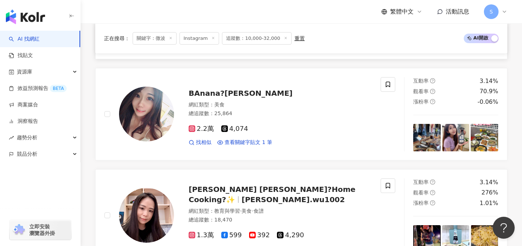
scroll to position [697, 0]
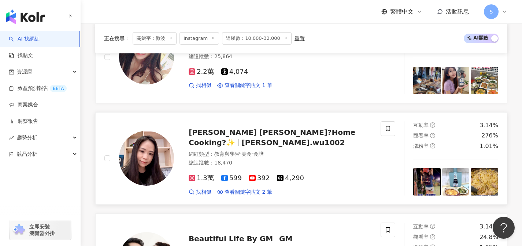
click at [253, 160] on div "總追蹤數 ： 18,470" at bounding box center [280, 163] width 183 height 7
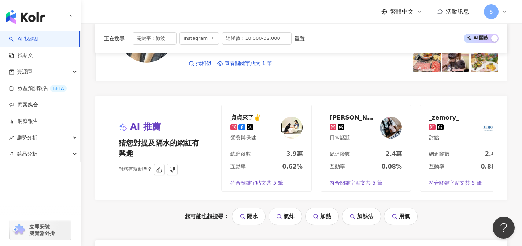
scroll to position [1456, 0]
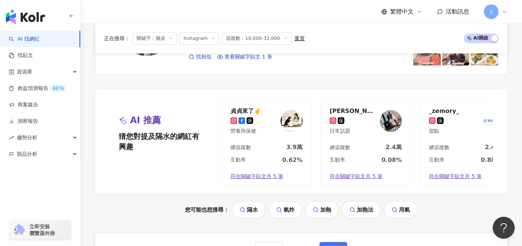
click at [336, 246] on span "下一頁" at bounding box center [332, 250] width 15 height 6
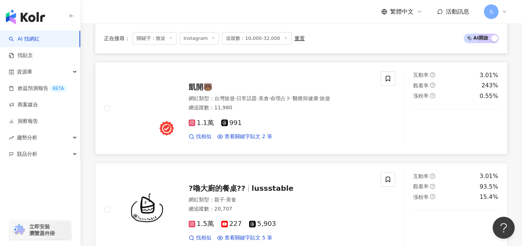
scroll to position [406, 0]
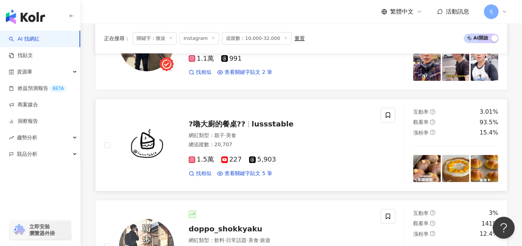
click at [256, 139] on div "網紅類型 ： 親子 · 美食 總追蹤數 ： 20,707" at bounding box center [280, 141] width 183 height 18
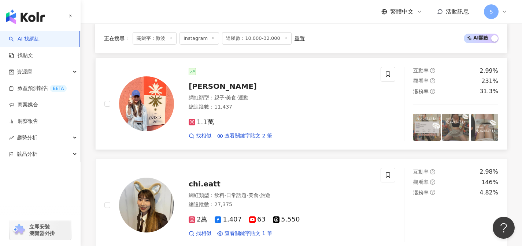
scroll to position [856, 0]
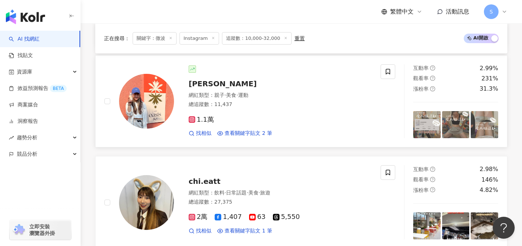
click at [282, 122] on div "1.1萬" at bounding box center [280, 120] width 183 height 8
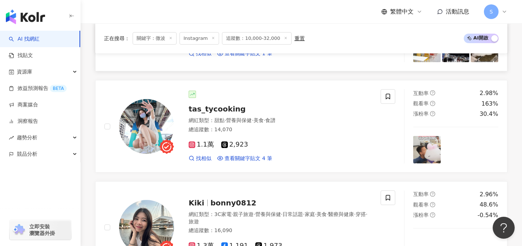
scroll to position [1068, 0]
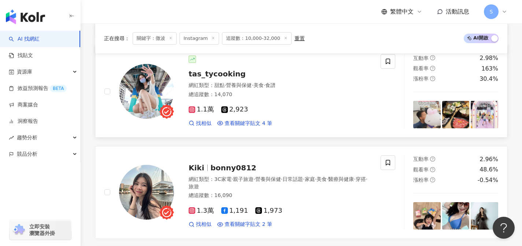
click at [262, 112] on div "1.1萬 2,923" at bounding box center [280, 110] width 183 height 8
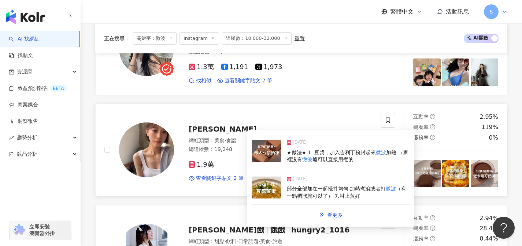
click at [244, 159] on div "1.9萬 查看關鍵字貼文 2 筆" at bounding box center [280, 168] width 183 height 27
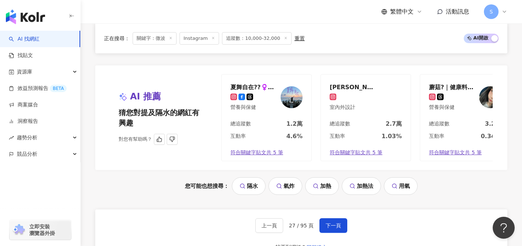
scroll to position [1464, 0]
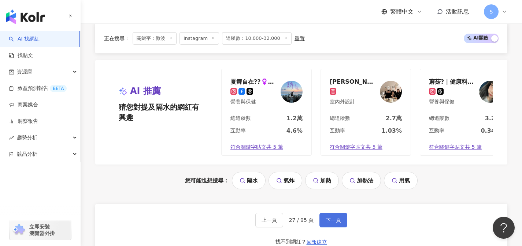
click at [332, 228] on button "下一頁" at bounding box center [333, 220] width 28 height 15
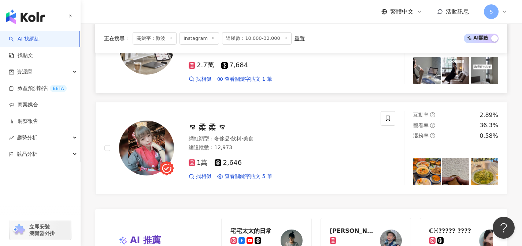
scroll to position [1337, 0]
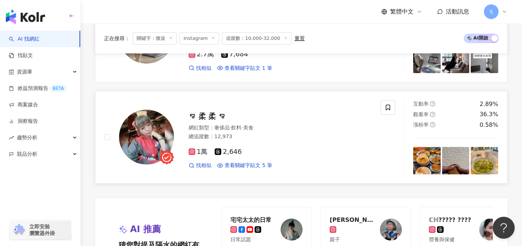
click at [257, 148] on div "1萬 2,646" at bounding box center [280, 152] width 183 height 8
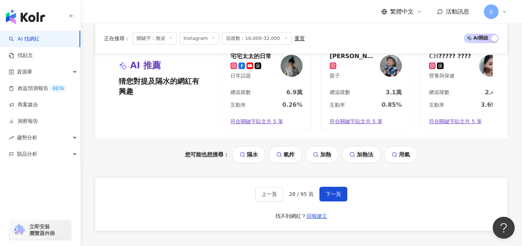
scroll to position [1502, 0]
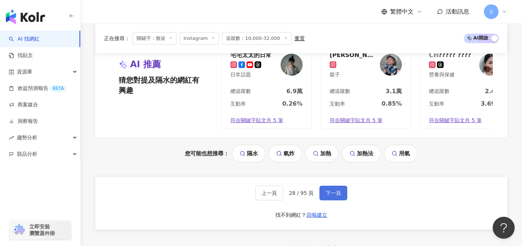
click at [335, 190] on span "下一頁" at bounding box center [332, 193] width 15 height 6
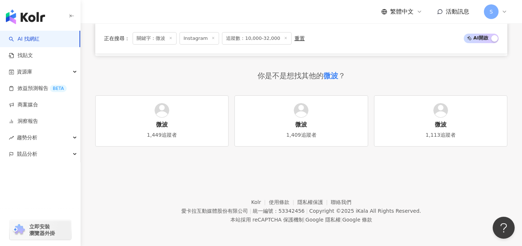
scroll to position [701, 0]
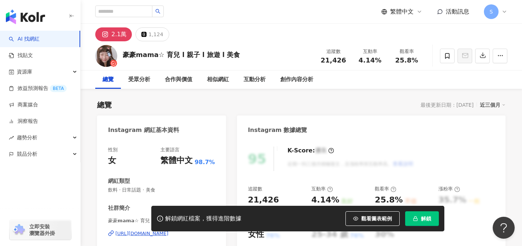
click at [168, 231] on div "https://www.instagram.com/babyhao628/" at bounding box center [141, 234] width 53 height 7
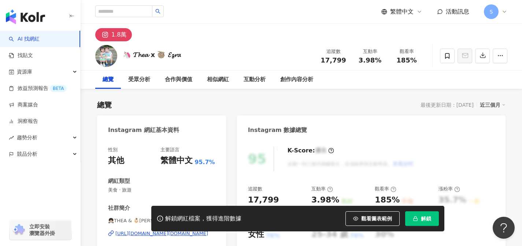
click at [205, 231] on div "[URL][DOMAIN_NAME][DOMAIN_NAME]" at bounding box center [161, 234] width 93 height 7
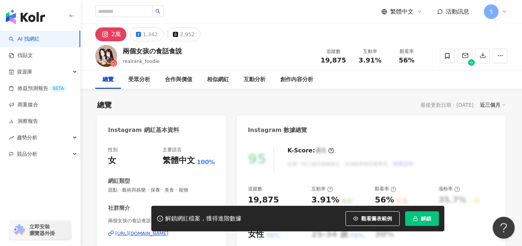
click at [202, 218] on div "兩個女孩の食話食說丨[GEOGRAPHIC_DATA] 新竹 美食 旅遊 團購 | realrank_foodie [URL][DOMAIN_NAME]" at bounding box center [161, 239] width 107 height 43
click at [168, 231] on div "[URL][DOMAIN_NAME]" at bounding box center [141, 234] width 53 height 7
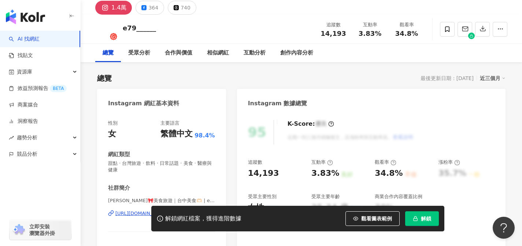
scroll to position [27, 0]
click at [129, 213] on div "解鎖網紅檔案，獲得進階數據 觀看圖表範例 解鎖" at bounding box center [261, 219] width 522 height 26
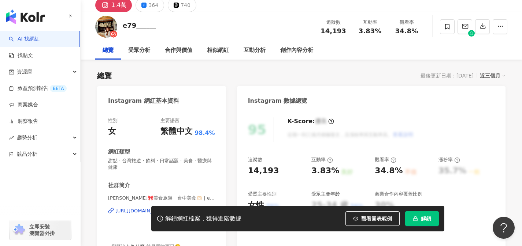
scroll to position [47, 0]
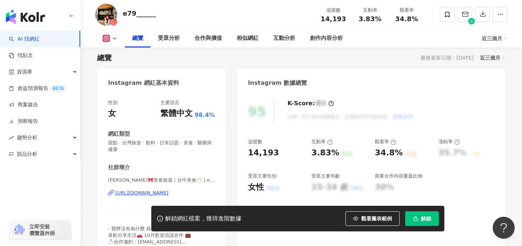
click at [140, 194] on div "https://www.instagram.com/e79______/" at bounding box center [141, 193] width 53 height 7
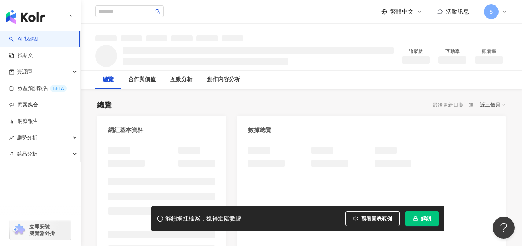
click at [192, 195] on div at bounding box center [161, 217] width 107 height 141
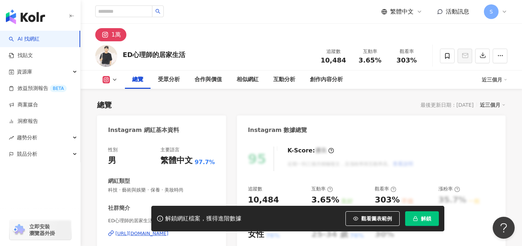
scroll to position [39, 0]
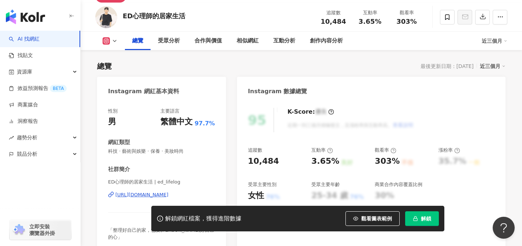
click at [168, 196] on div "[URL][DOMAIN_NAME]" at bounding box center [141, 195] width 53 height 7
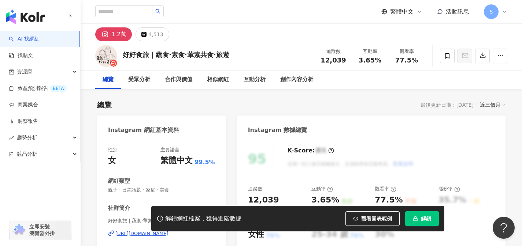
click at [168, 231] on div "https://www.instagram.com/howhowtrip/" at bounding box center [141, 234] width 53 height 7
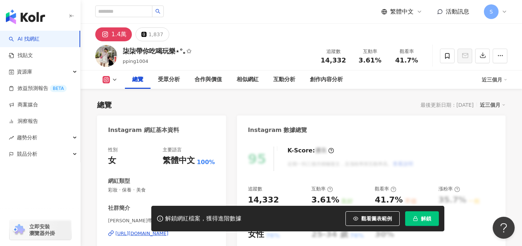
click at [168, 231] on div "[URL][DOMAIN_NAME]" at bounding box center [141, 234] width 53 height 7
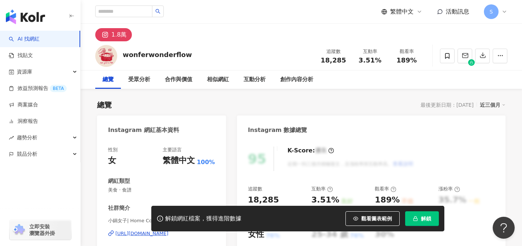
click at [168, 231] on div "https://www.instagram.com/notjustapot/" at bounding box center [141, 234] width 53 height 7
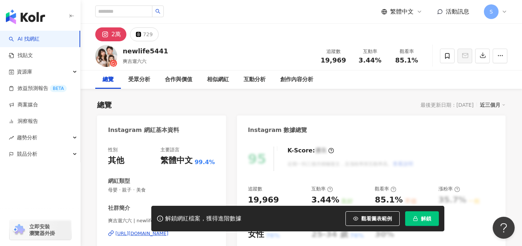
click at [168, 231] on div "[URL][DOMAIN_NAME]" at bounding box center [141, 234] width 53 height 7
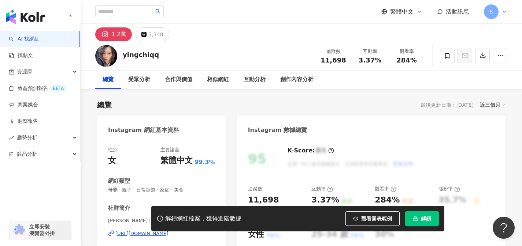
click at [168, 231] on div "[URL][DOMAIN_NAME]" at bounding box center [141, 234] width 53 height 7
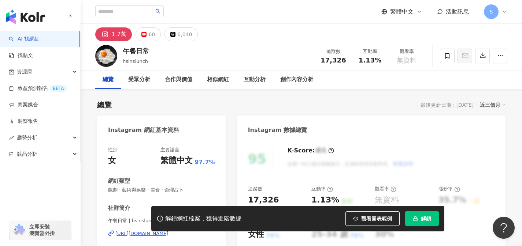
click at [197, 205] on div "社群簡介" at bounding box center [161, 209] width 107 height 8
click at [168, 231] on div "https://www.instagram.com/hsinslunch/" at bounding box center [141, 234] width 53 height 7
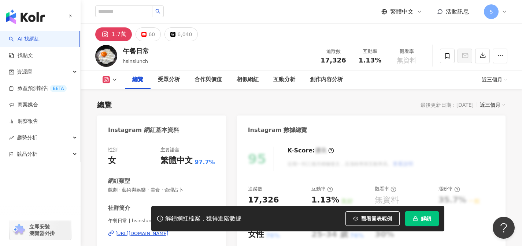
scroll to position [59, 0]
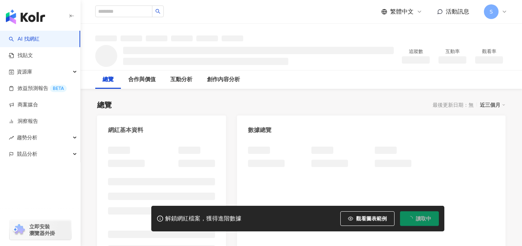
click at [199, 119] on div "網紅基本資料" at bounding box center [161, 128] width 129 height 24
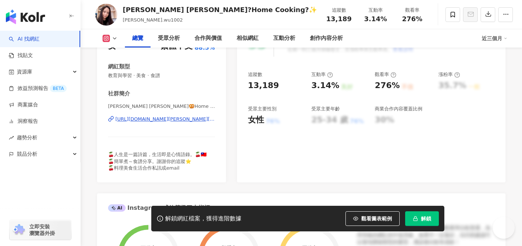
scroll to position [115, 0]
click at [194, 121] on div "[URL][DOMAIN_NAME][PERSON_NAME][DOMAIN_NAME]" at bounding box center [165, 119] width 100 height 7
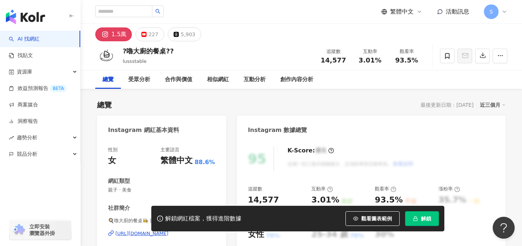
click at [168, 231] on div "[URL][DOMAIN_NAME]" at bounding box center [141, 234] width 53 height 7
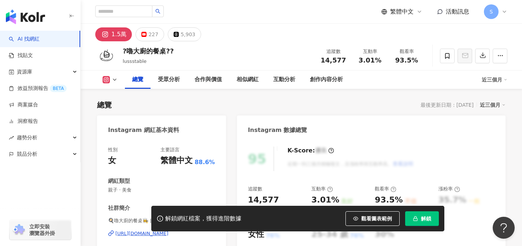
scroll to position [133, 0]
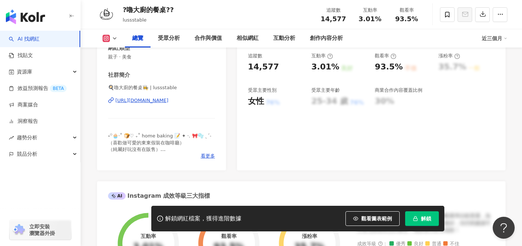
click at [168, 99] on div "[URL][DOMAIN_NAME]" at bounding box center [141, 100] width 53 height 7
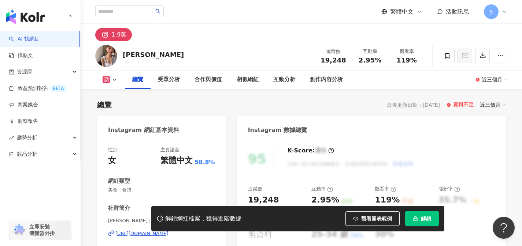
scroll to position [65, 0]
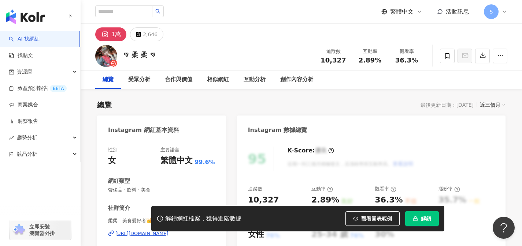
click at [138, 206] on div "解鎖網紅檔案，獲得進階數據 觀看圖表範例 解鎖" at bounding box center [261, 219] width 522 height 26
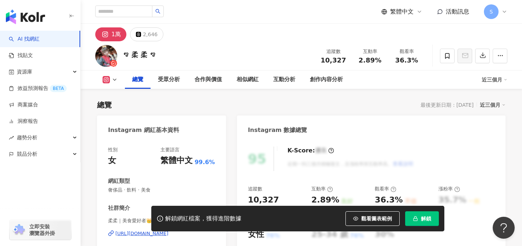
scroll to position [45, 0]
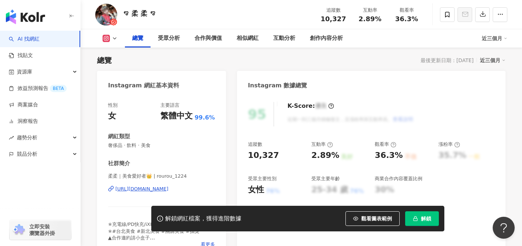
click at [139, 188] on div "[URL][DOMAIN_NAME]" at bounding box center [141, 189] width 53 height 7
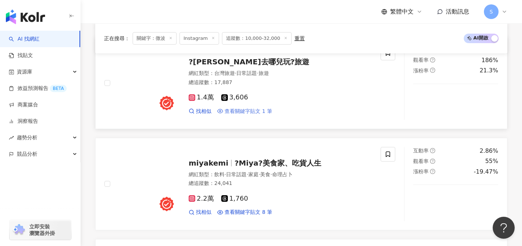
scroll to position [614, 0]
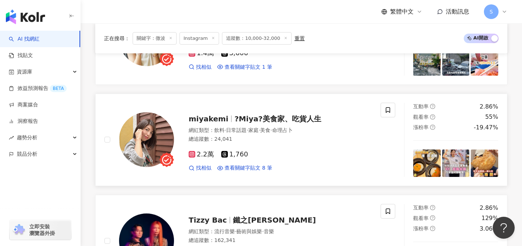
click at [263, 152] on div "2.2萬 1,760" at bounding box center [280, 155] width 183 height 8
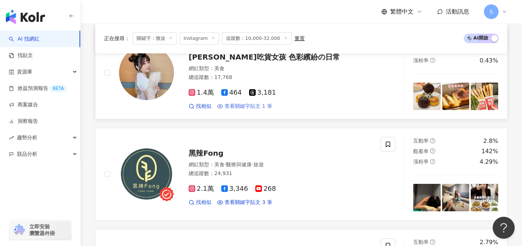
scroll to position [950, 0]
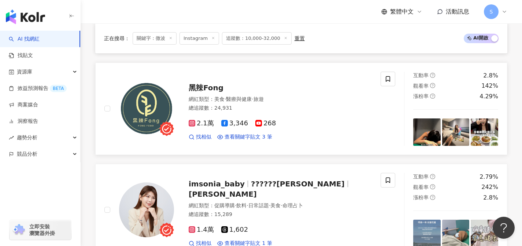
click at [248, 108] on div "總追蹤數 ： 24,931" at bounding box center [280, 108] width 183 height 7
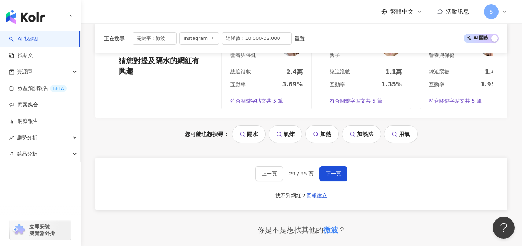
scroll to position [1515, 0]
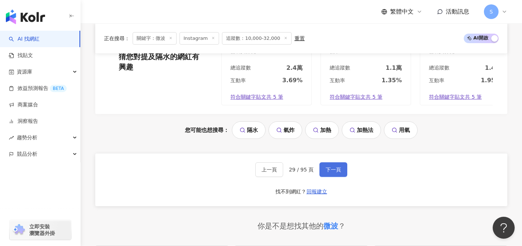
click at [343, 177] on button "下一頁" at bounding box center [333, 170] width 28 height 15
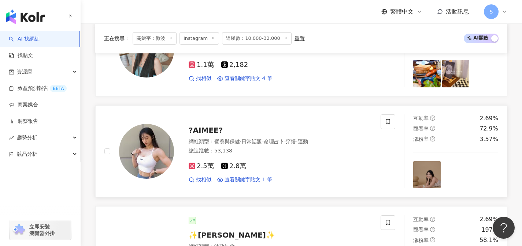
scroll to position [299, 0]
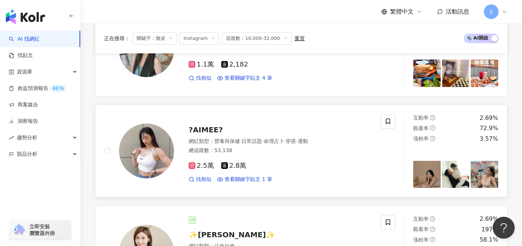
click at [344, 151] on div "總追蹤數 ： 53,138" at bounding box center [280, 150] width 183 height 7
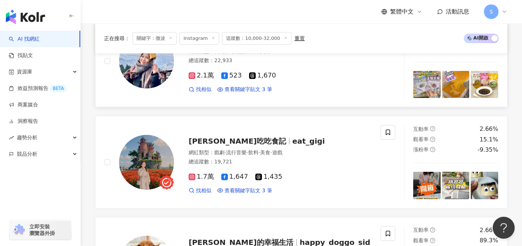
scroll to position [1020, 0]
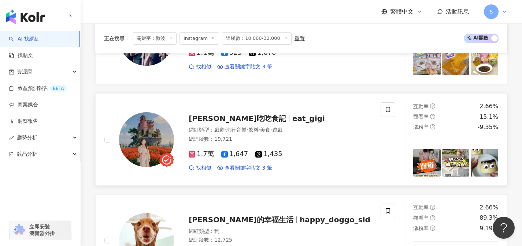
click at [298, 162] on div "1.7萬 1,647 1,435 找相似 查看關鍵字貼文 3 筆" at bounding box center [280, 158] width 183 height 27
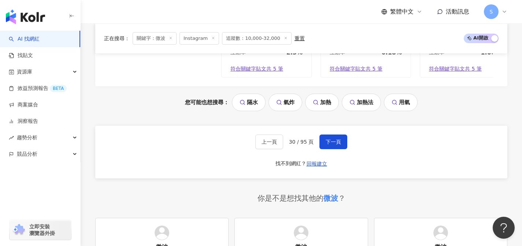
scroll to position [1583, 0]
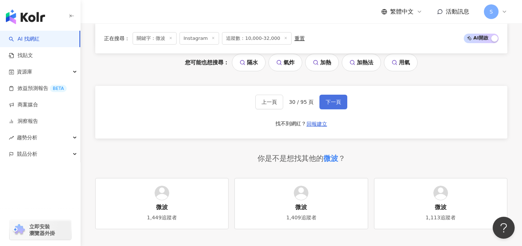
click at [325, 109] on button "下一頁" at bounding box center [333, 102] width 28 height 15
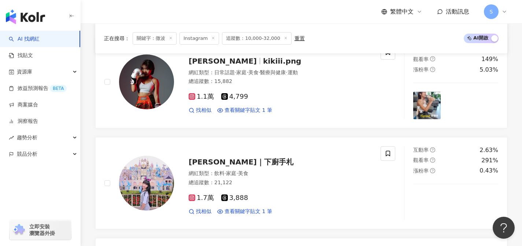
scroll to position [787, 0]
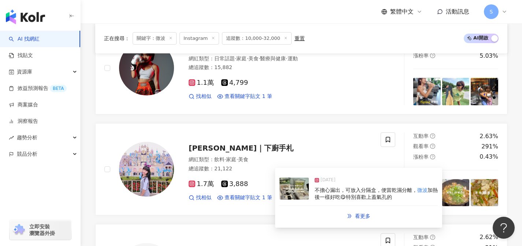
click at [277, 174] on div "2024/10/21 不擔心漏出，可放入分隔盒，便當乾濕分離， 微波 加熱後一樣好吃😋特別喜歡上蓋氣孔的 看更多" at bounding box center [358, 198] width 167 height 60
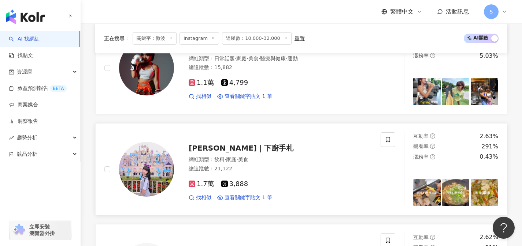
click at [261, 175] on div "1.7萬 3,888 找相似 查看關鍵字貼文 1 筆" at bounding box center [280, 188] width 183 height 27
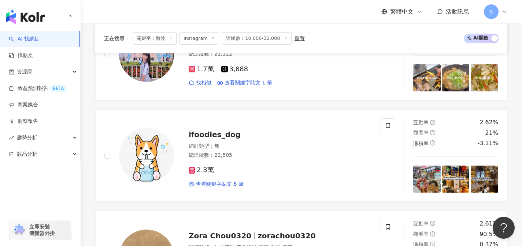
scroll to position [910, 0]
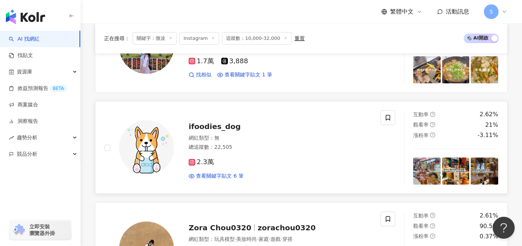
click at [226, 165] on div "2.3萬" at bounding box center [280, 163] width 183 height 8
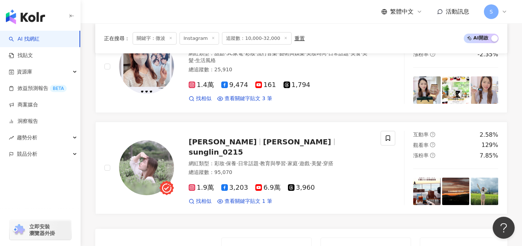
scroll to position [1324, 0]
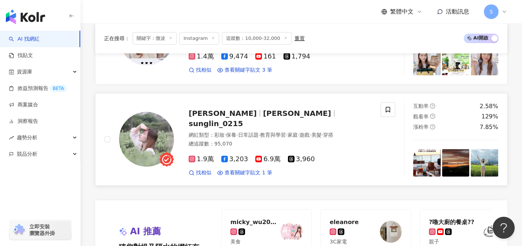
click at [324, 150] on div "1.9萬 3,203 6.9萬 3,960 找相似 查看關鍵字貼文 1 筆" at bounding box center [280, 163] width 183 height 27
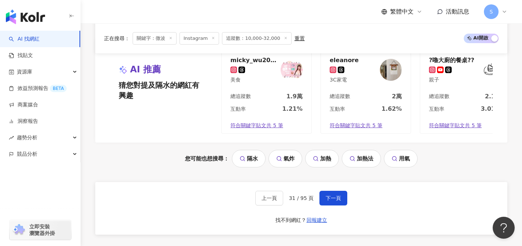
scroll to position [1493, 0]
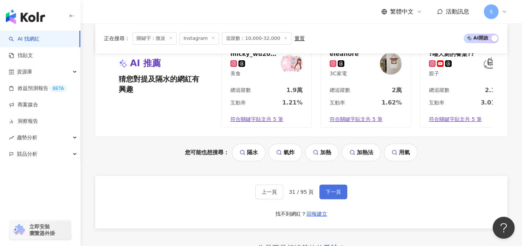
click at [334, 195] on span "下一頁" at bounding box center [332, 192] width 15 height 6
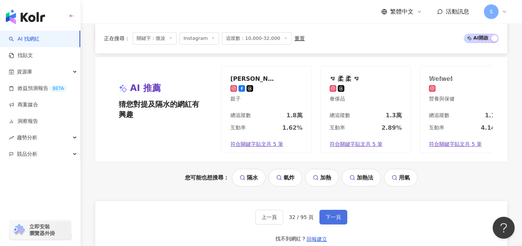
scroll to position [1499, 0]
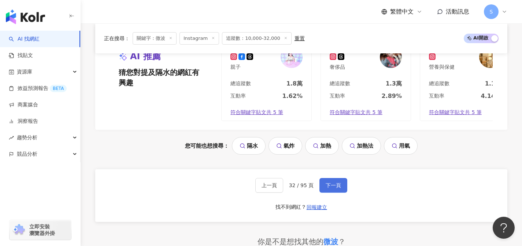
click at [339, 187] on button "下一頁" at bounding box center [333, 185] width 28 height 15
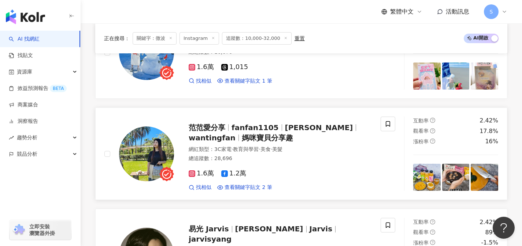
scroll to position [614, 0]
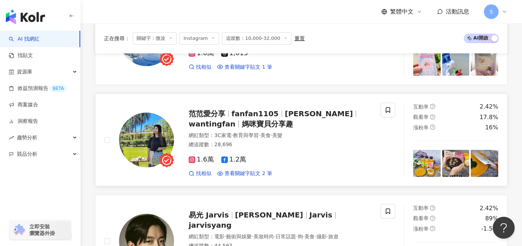
click at [262, 154] on div "1.6萬 1.2萬 找相似 查看關鍵字貼文 2 筆" at bounding box center [280, 163] width 183 height 27
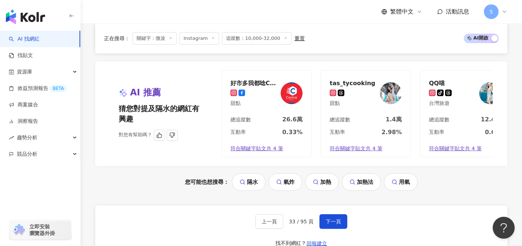
scroll to position [1470, 0]
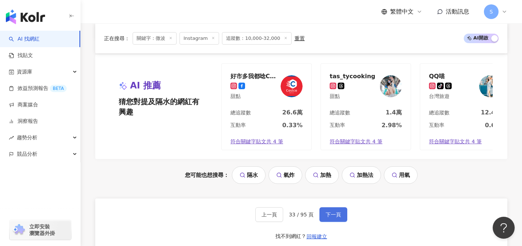
click at [324, 219] on button "下一頁" at bounding box center [333, 215] width 28 height 15
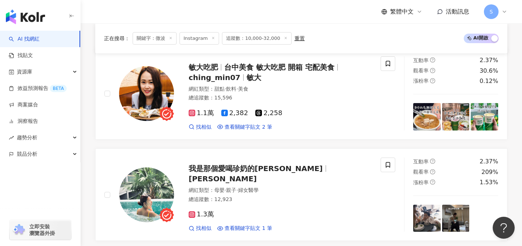
scroll to position [281, 0]
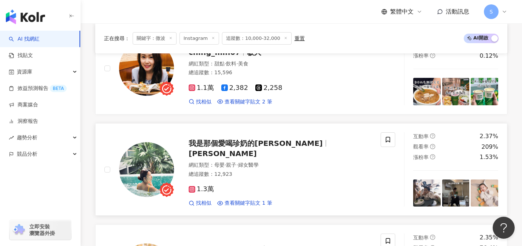
click at [235, 187] on div "1.3萬" at bounding box center [280, 190] width 183 height 8
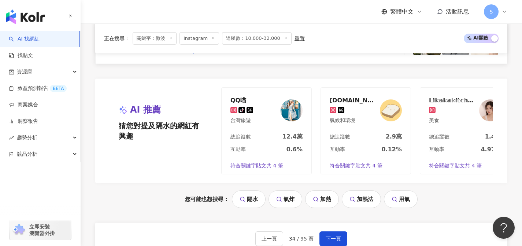
scroll to position [1457, 0]
click at [360, 145] on div "互動率 0.12%" at bounding box center [366, 151] width 90 height 12
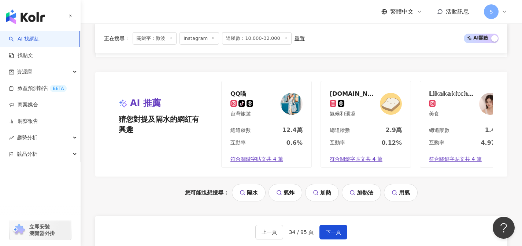
scroll to position [1468, 0]
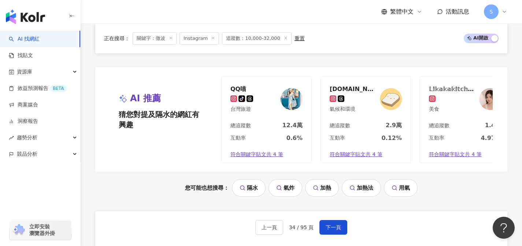
click at [347, 224] on div "上一頁 34 / 95 頁 下一頁 找不到網紅？ 回報建立" at bounding box center [301, 238] width 412 height 53
click at [344, 223] on button "下一頁" at bounding box center [333, 227] width 28 height 15
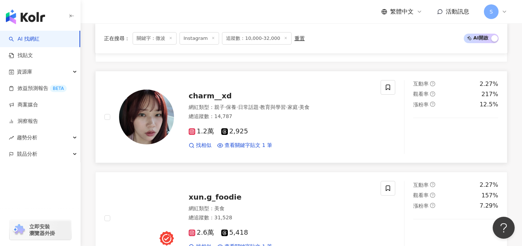
scroll to position [679, 0]
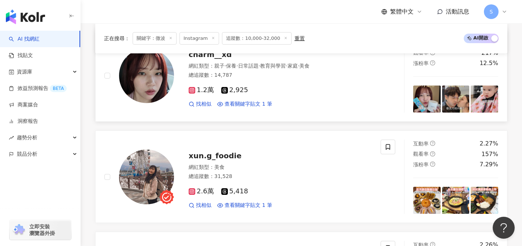
click at [313, 78] on div "總追蹤數 ： 14,787" at bounding box center [280, 75] width 183 height 7
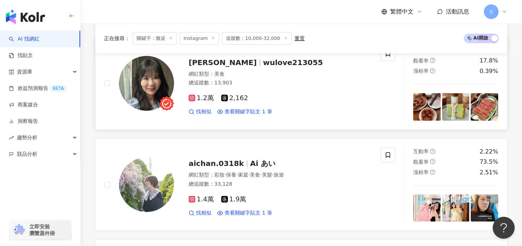
scroll to position [965, 0]
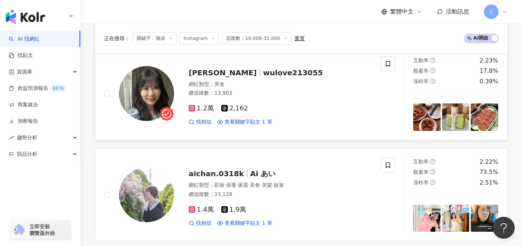
click at [268, 100] on div "1.2萬 2,162 找相似 查看關鍵字貼文 1 筆" at bounding box center [280, 112] width 183 height 27
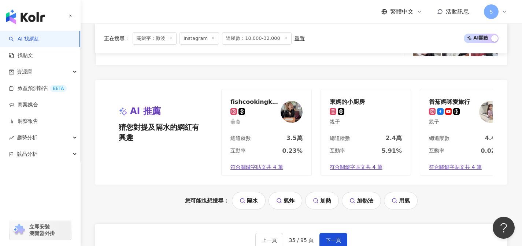
scroll to position [1438, 0]
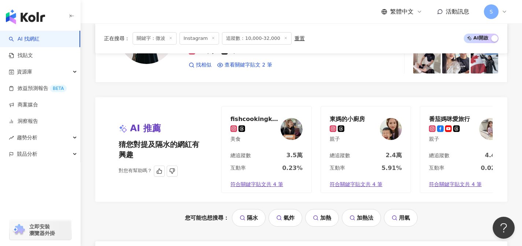
click at [275, 164] on div "互動率 0.23%" at bounding box center [266, 170] width 90 height 12
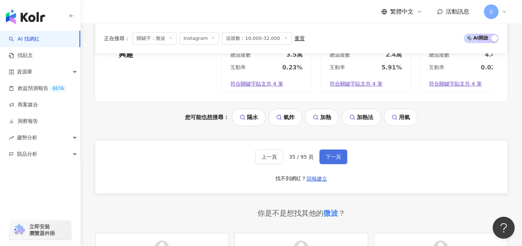
click at [339, 163] on button "下一頁" at bounding box center [333, 157] width 28 height 15
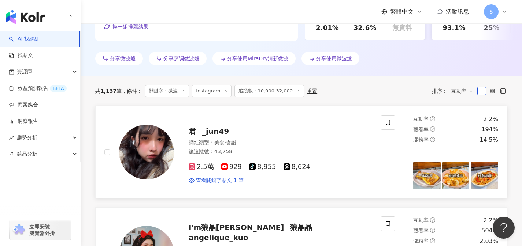
scroll to position [231, 0]
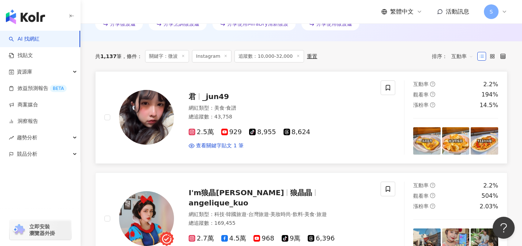
click at [234, 150] on div "君 _jun49 網紅類型 ： 美食 · 食譜 總追蹤數 ： 43,758 2.5萬 929 tiktok-icon 8,955 8,624 查看關鍵字貼文 …" at bounding box center [242, 118] width 276 height 74
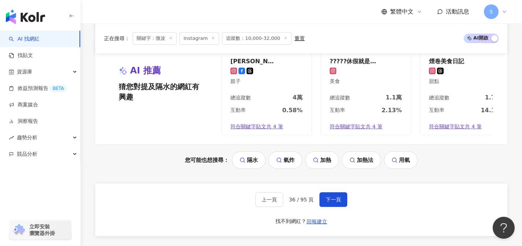
scroll to position [1488, 0]
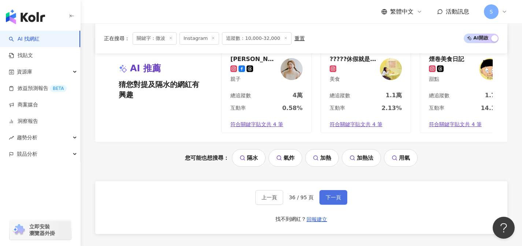
click at [327, 201] on span "下一頁" at bounding box center [332, 198] width 15 height 6
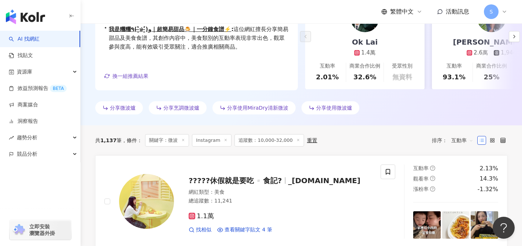
scroll to position [187, 0]
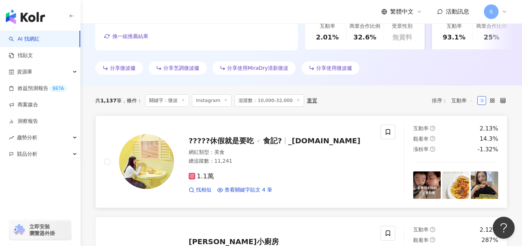
click at [265, 178] on div "1.1萬" at bounding box center [280, 177] width 183 height 8
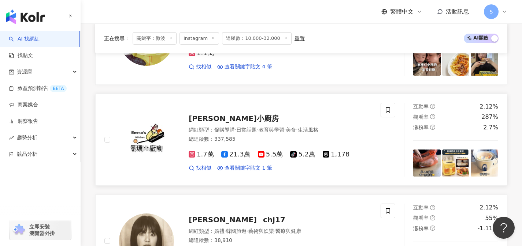
click at [263, 175] on div "愛瑪小廚房 網紅類型 ： 促購導購 · 日常話題 · 教育與學習 · 美食 · 生活風格 總追蹤數 ： 337,585 1.7萬 21.3萬 5.5萬 tik…" at bounding box center [242, 140] width 276 height 74
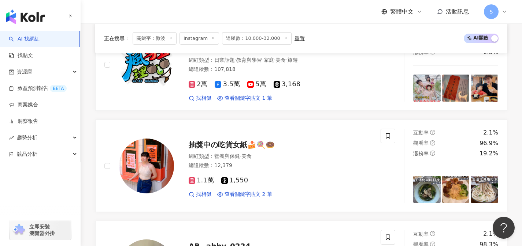
scroll to position [691, 0]
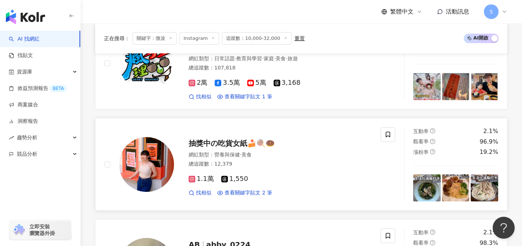
click at [262, 181] on div "1.1萬 1,550" at bounding box center [280, 179] width 183 height 8
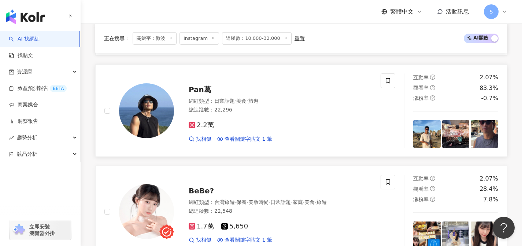
scroll to position [1050, 0]
click at [243, 129] on div "2.2萬 找相似 查看關鍵字貼文 1 筆" at bounding box center [280, 128] width 183 height 27
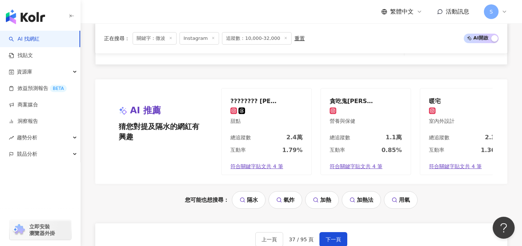
scroll to position [1479, 0]
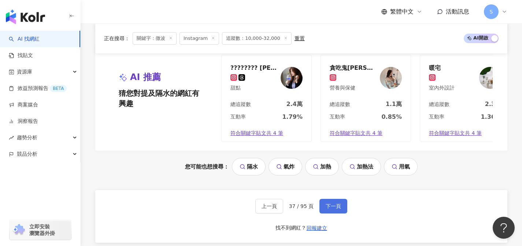
click at [329, 209] on span "下一頁" at bounding box center [332, 207] width 15 height 6
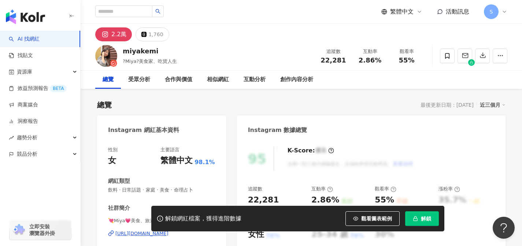
click at [186, 185] on div "網紅類型" at bounding box center [161, 182] width 107 height 8
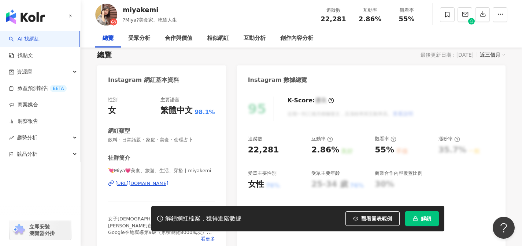
click at [168, 185] on div "https://www.instagram.com/miyakemi/" at bounding box center [141, 183] width 53 height 7
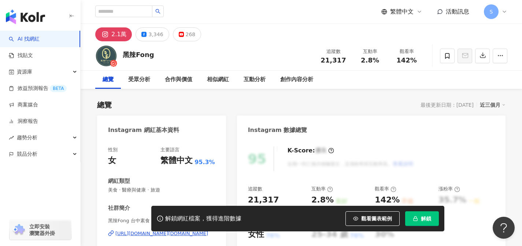
click at [189, 231] on div "[URL][DOMAIN_NAME][DOMAIN_NAME]" at bounding box center [161, 234] width 93 height 7
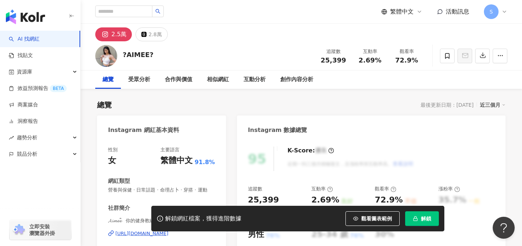
click at [195, 172] on div "性別 女 主要語言 繁體中文 91.8% 網紅類型 營養與保健 · 日常話題 · 命理占卜 · 穿搭 · 運動 社群簡介 𝓐𝓲𝓶𝓮𝓮 ིྀ 你的健身教練♡ ♡…" at bounding box center [161, 216] width 107 height 139
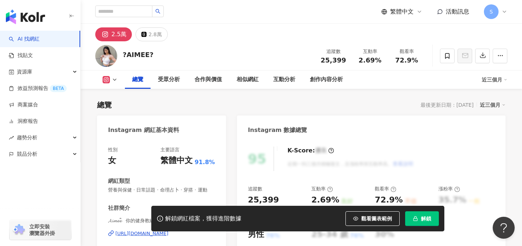
click at [168, 231] on div "[URL][DOMAIN_NAME]" at bounding box center [141, 234] width 53 height 7
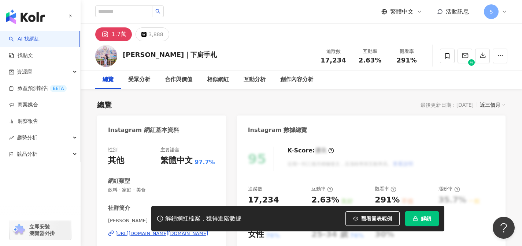
click at [193, 231] on div "[URL][DOMAIN_NAME][DOMAIN_NAME]" at bounding box center [161, 234] width 93 height 7
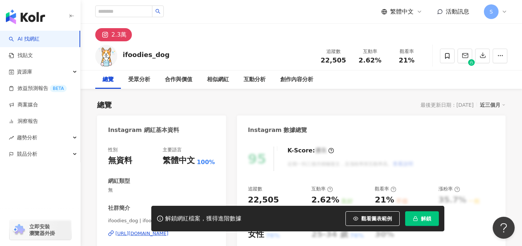
scroll to position [42, 0]
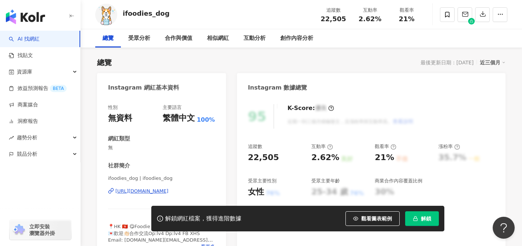
click at [168, 189] on div "[URL][DOMAIN_NAME]" at bounding box center [141, 191] width 53 height 7
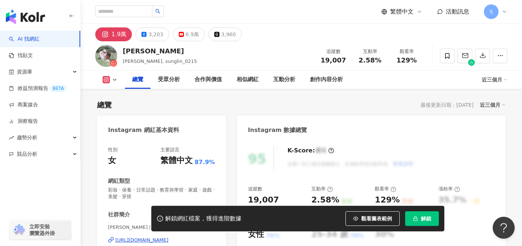
scroll to position [56, 0]
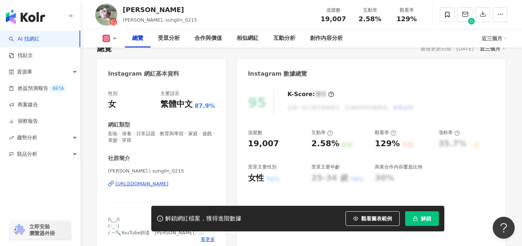
click at [168, 185] on div "[URL][DOMAIN_NAME]" at bounding box center [141, 184] width 53 height 7
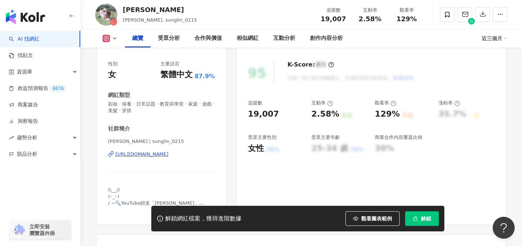
scroll to position [97, 0]
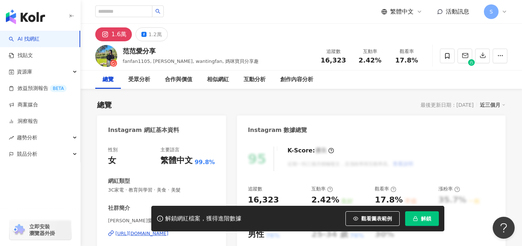
click at [168, 231] on div "[URL][DOMAIN_NAME]" at bounding box center [141, 234] width 53 height 7
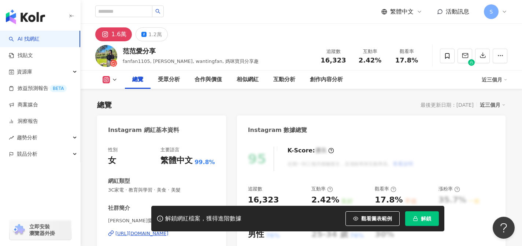
scroll to position [59, 0]
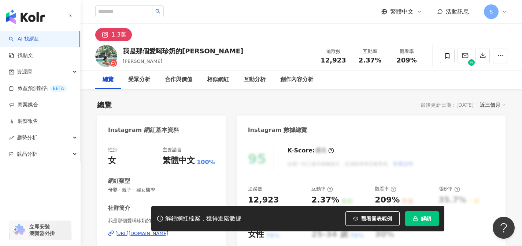
click at [206, 182] on div "網紅類型" at bounding box center [161, 182] width 107 height 8
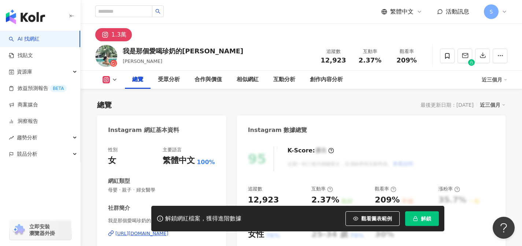
scroll to position [52, 0]
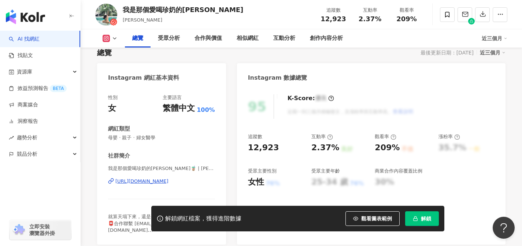
click at [168, 182] on div "[URL][DOMAIN_NAME]" at bounding box center [141, 181] width 53 height 7
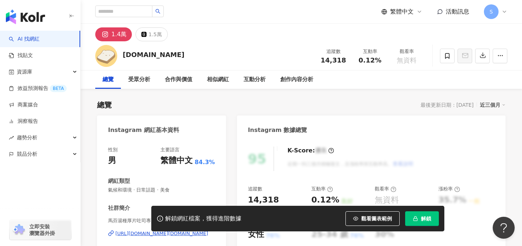
scroll to position [145, 0]
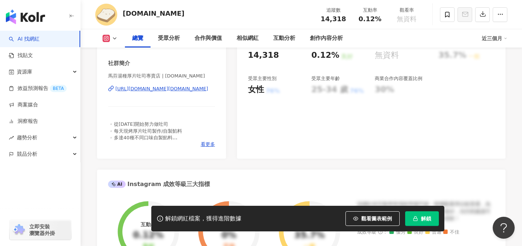
click at [204, 86] on div "[URL][DOMAIN_NAME][DOMAIN_NAME]" at bounding box center [161, 89] width 93 height 7
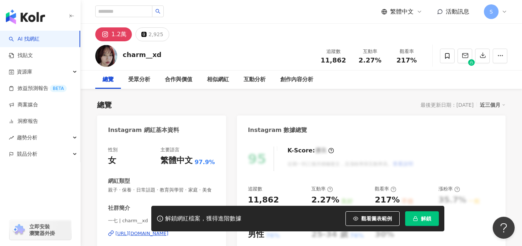
scroll to position [29, 0]
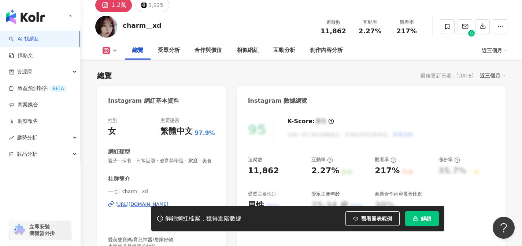
click at [138, 203] on div "[URL][DOMAIN_NAME]" at bounding box center [141, 204] width 53 height 7
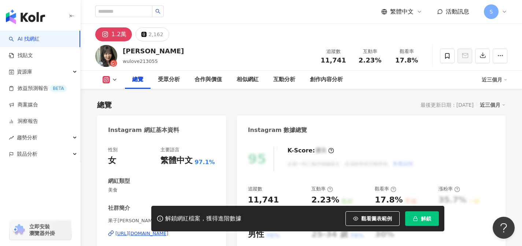
click at [207, 183] on div "網紅類型" at bounding box center [161, 182] width 107 height 8
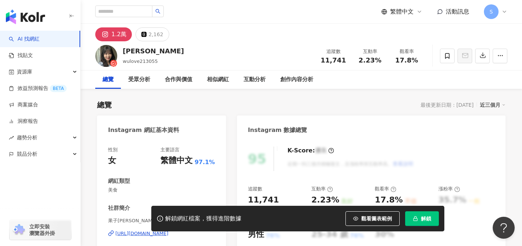
scroll to position [51, 0]
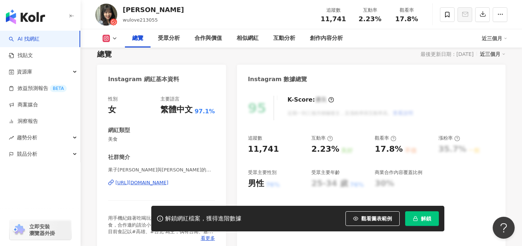
click at [168, 183] on div "[URL][DOMAIN_NAME]" at bounding box center [141, 183] width 53 height 7
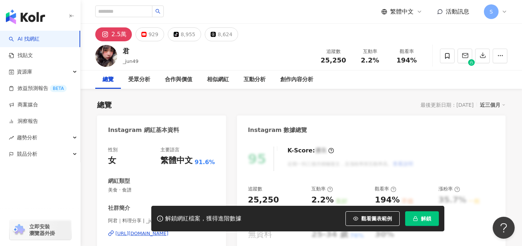
click at [185, 191] on span "美食 · 食譜" at bounding box center [161, 190] width 107 height 7
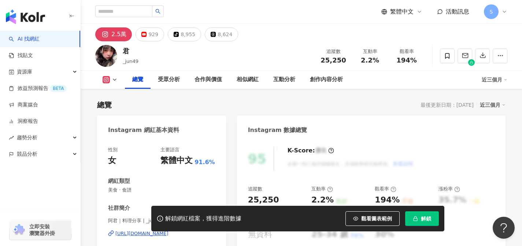
scroll to position [43, 0]
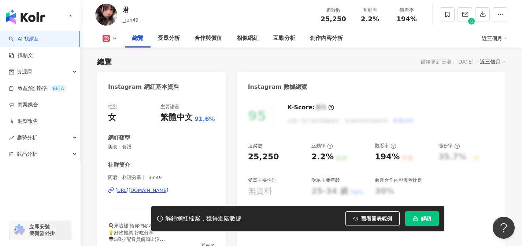
click at [168, 190] on div "https://www.instagram.com/_jun49/" at bounding box center [141, 190] width 53 height 7
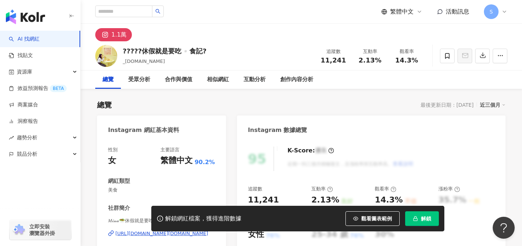
click at [201, 161] on div "性別 女 主要語言 繁體中文 90.2% 網紅類型 美食 社群簡介 𝑀𝒾𝓃𝒶🥗休假就是要吃▫️食記🍳 | _[DOMAIN_NAME] [URL][DOMAI…" at bounding box center [161, 216] width 107 height 139
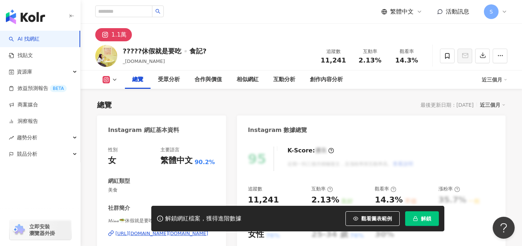
scroll to position [73, 0]
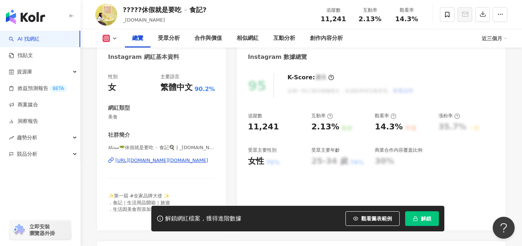
click at [187, 161] on div "[URL][DOMAIN_NAME][DOMAIN_NAME]" at bounding box center [161, 160] width 93 height 7
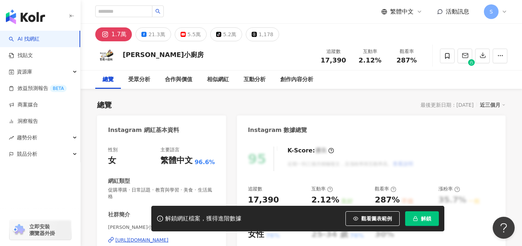
click at [168, 237] on div "https://www.instagram.com/smartgogreat/" at bounding box center [141, 240] width 53 height 7
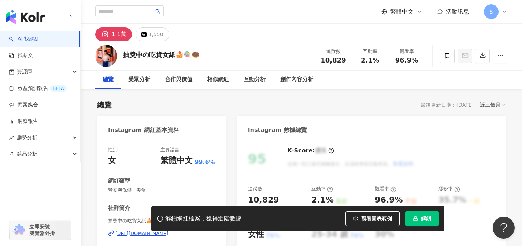
click at [168, 231] on div "https://www.instagram.com/pipi_foodaholic_/" at bounding box center [141, 234] width 53 height 7
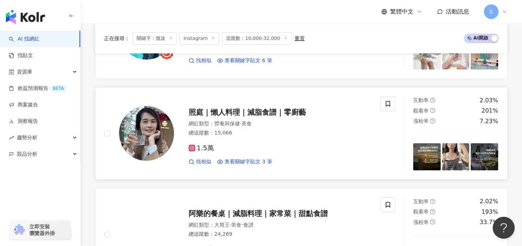
scroll to position [330, 0]
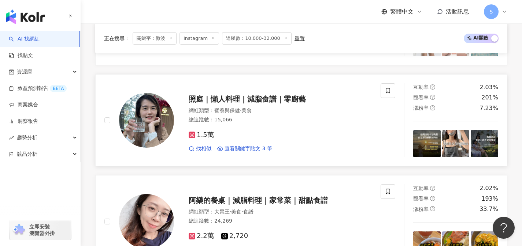
click at [256, 138] on div "1.5萬" at bounding box center [280, 135] width 183 height 8
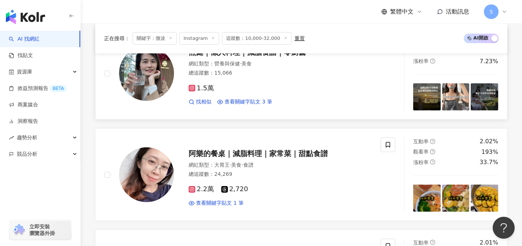
scroll to position [415, 0]
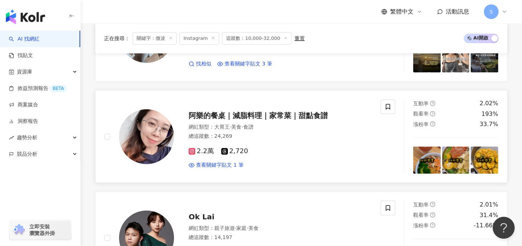
click at [222, 171] on div "阿樂的餐桌｜減脂料理｜家常菜｜甜點食譜 網紅類型 ： 大胃王 · 美食 · 食譜 總追蹤數 ： 24,269 2.2萬 2,720 查看關鍵字貼文 1 筆" at bounding box center [242, 137] width 276 height 74
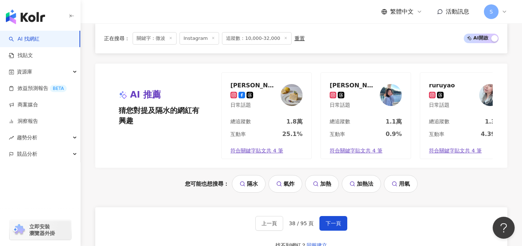
scroll to position [1462, 0]
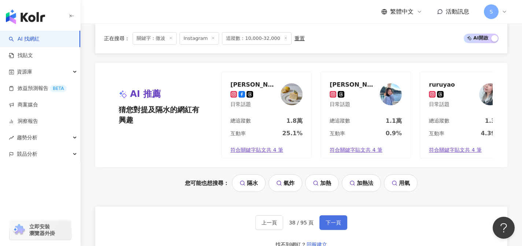
click at [329, 226] on span "下一頁" at bounding box center [332, 223] width 15 height 6
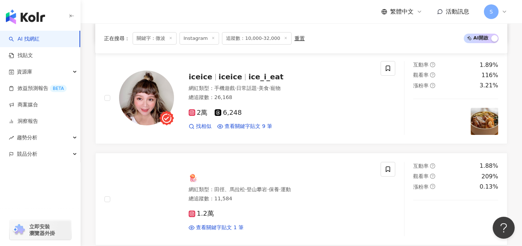
scroll to position [860, 0]
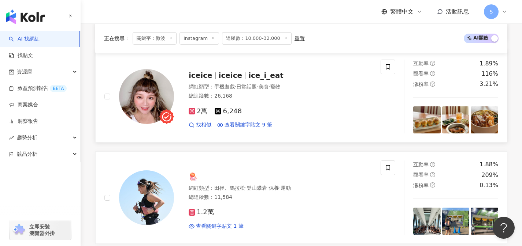
click at [259, 103] on div "2萬 6,248 找相似 查看關鍵字貼文 9 筆" at bounding box center [280, 115] width 183 height 27
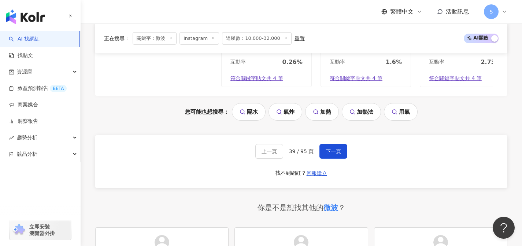
scroll to position [1544, 0]
click at [340, 144] on button "下一頁" at bounding box center [333, 151] width 28 height 15
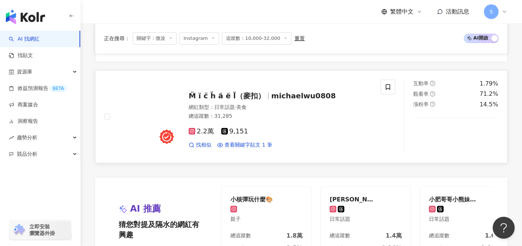
scroll to position [1376, 0]
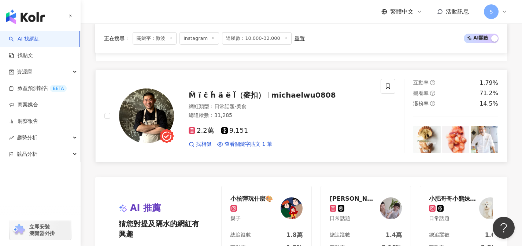
click at [265, 127] on div "2.2萬 9,151" at bounding box center [280, 131] width 183 height 8
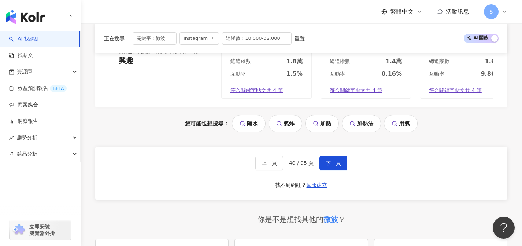
scroll to position [1584, 0]
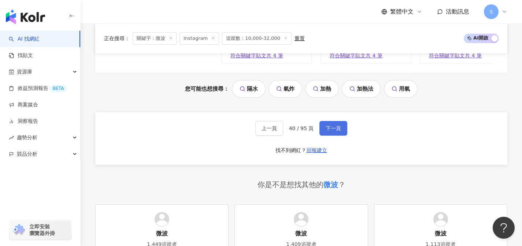
click at [329, 127] on button "下一頁" at bounding box center [333, 128] width 28 height 15
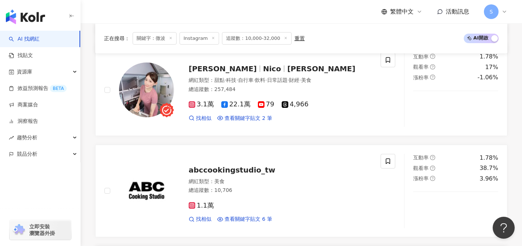
scroll to position [606, 0]
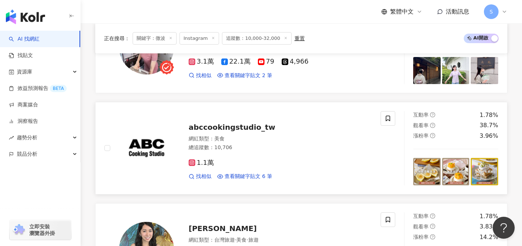
click at [269, 156] on div "1.1萬 找相似 查看關鍵字貼文 6 筆" at bounding box center [280, 166] width 183 height 27
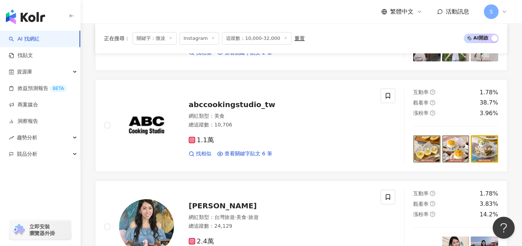
scroll to position [776, 0]
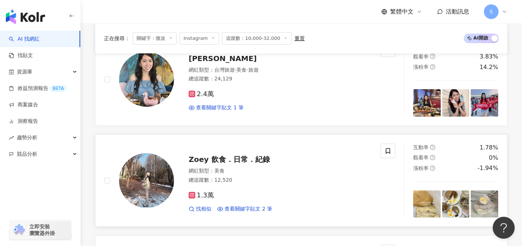
click at [250, 190] on div "1.3萬 找相似 查看關鍵字貼文 2 筆" at bounding box center [280, 199] width 183 height 27
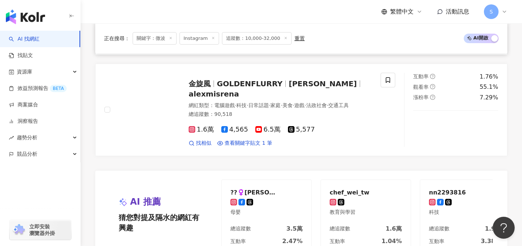
scroll to position [1451, 0]
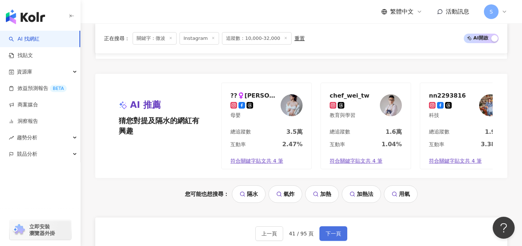
click at [340, 240] on button "下一頁" at bounding box center [333, 234] width 28 height 15
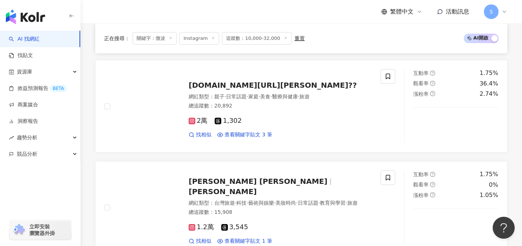
scroll to position [445, 0]
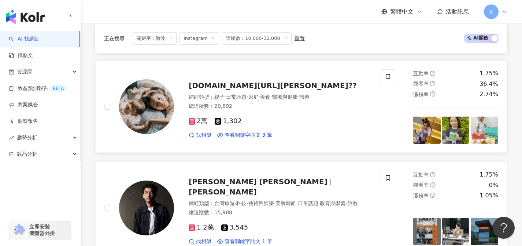
click at [291, 143] on div "PUISEN.BB?沛沛小公主?? 網紅類型 ： 親子 · 日常話題 · 家庭 · 美食 · 醫療與健康 · 旅遊 總追蹤數 ： 20,892 2萬 1,30…" at bounding box center [242, 107] width 276 height 74
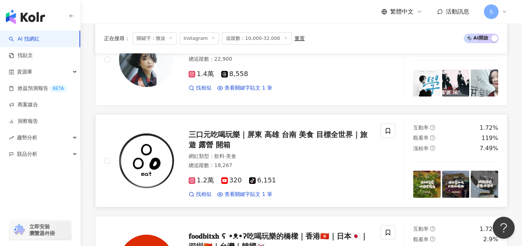
scroll to position [704, 0]
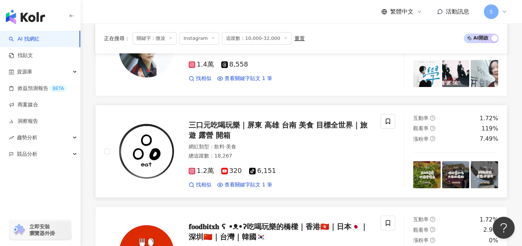
click at [266, 159] on div "總追蹤數 ： 18,267" at bounding box center [280, 156] width 183 height 7
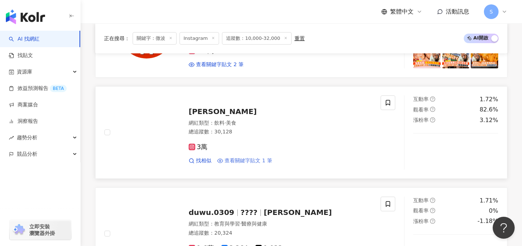
scroll to position [936, 0]
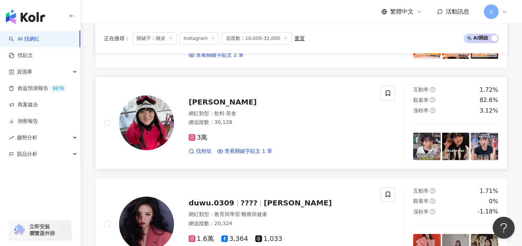
click at [250, 144] on div "3萬 找相似 查看關鍵字貼文 1 筆" at bounding box center [280, 141] width 183 height 27
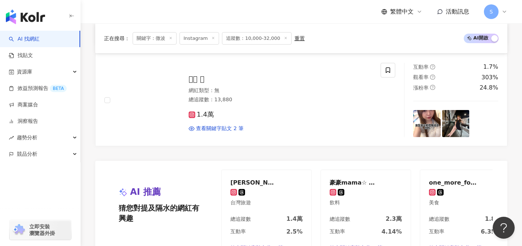
scroll to position [1468, 0]
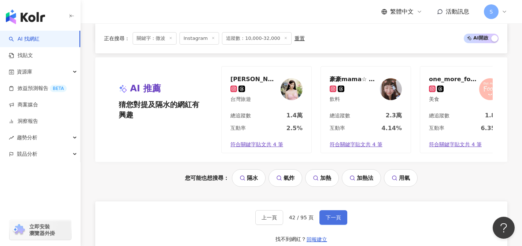
click at [331, 218] on button "下一頁" at bounding box center [333, 218] width 28 height 15
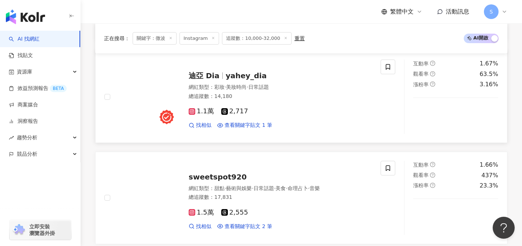
scroll to position [803, 0]
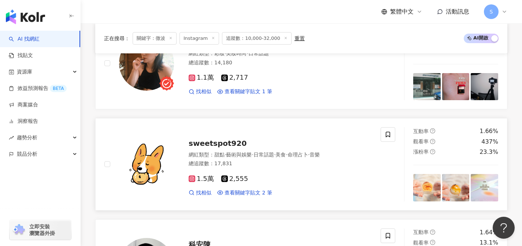
click at [266, 175] on div "1.5萬 2,555" at bounding box center [280, 179] width 183 height 8
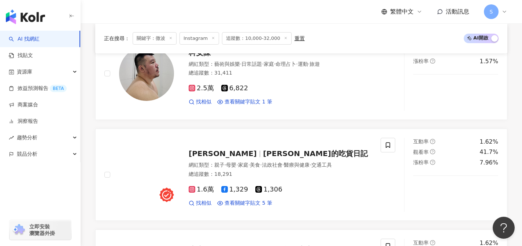
scroll to position [1027, 0]
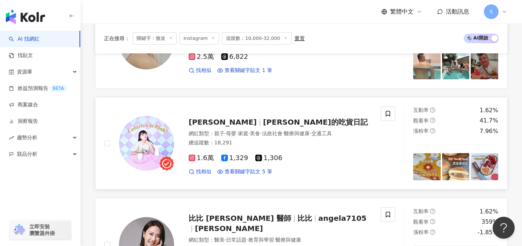
click at [246, 173] on link "嘉婧 嘉婧的吃貨日記 網紅類型 ： 親子 · 母嬰 · 家庭 · 美食 · 法政社會 · 醫療與健康 · 交通工具 總追蹤數 ： 18,291 1.6萬 1,…" at bounding box center [301, 143] width 412 height 93
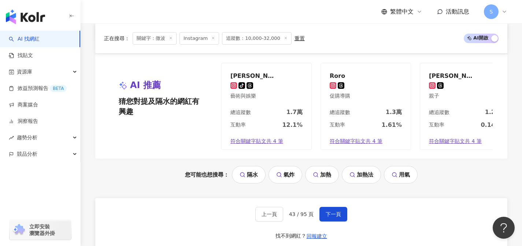
scroll to position [1468, 0]
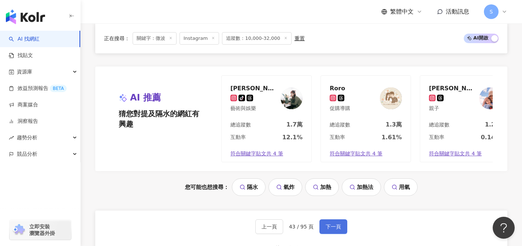
click at [333, 224] on span "下一頁" at bounding box center [332, 227] width 15 height 6
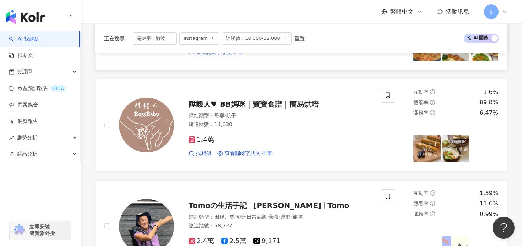
scroll to position [633, 0]
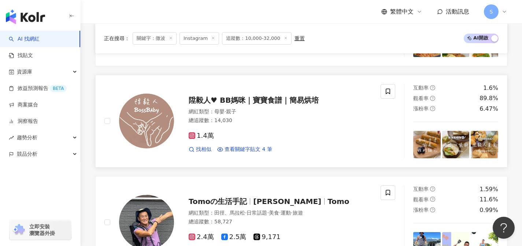
click at [258, 128] on div "1.4萬 找相似 查看關鍵字貼文 4 筆" at bounding box center [280, 139] width 183 height 27
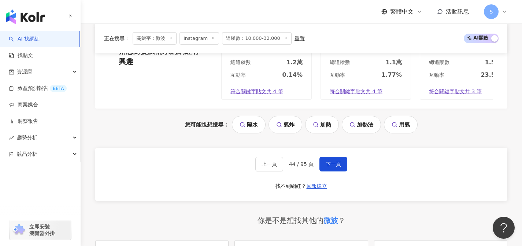
scroll to position [1548, 0]
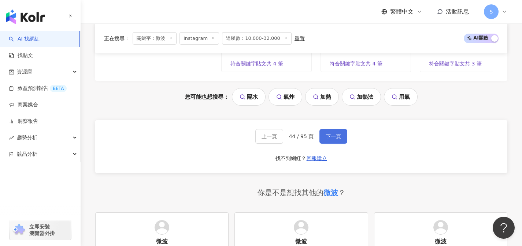
click at [329, 139] on span "下一頁" at bounding box center [332, 137] width 15 height 6
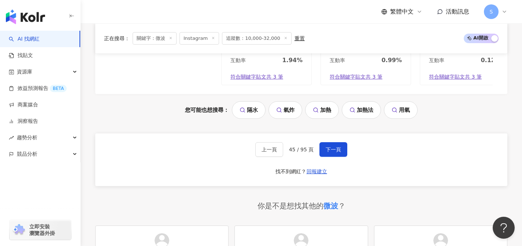
scroll to position [1537, 0]
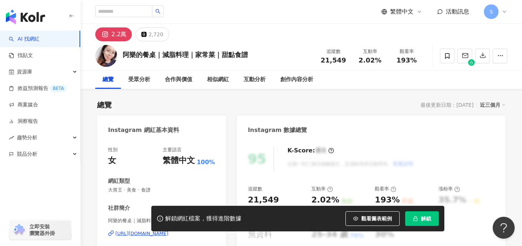
click at [185, 218] on div "阿樂的餐桌｜減脂料理｜家常菜｜甜點食譜 | rita_lele88 [URL][DOMAIN_NAME]" at bounding box center [161, 239] width 107 height 43
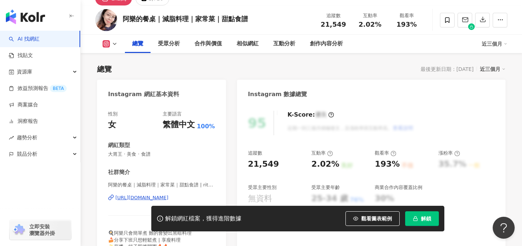
click at [168, 198] on div "[URL][DOMAIN_NAME]" at bounding box center [141, 198] width 53 height 7
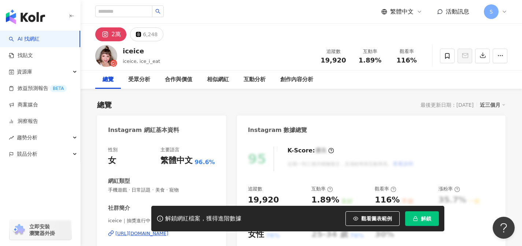
click at [138, 206] on div "解鎖網紅檔案，獲得進階數據 觀看圖表範例 解鎖" at bounding box center [261, 219] width 522 height 26
click at [138, 209] on div "解鎖網紅檔案，獲得進階數據 觀看圖表範例 解鎖" at bounding box center [261, 219] width 522 height 26
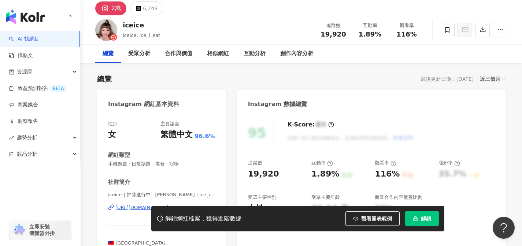
click at [153, 185] on div "社群簡介 iceice｜抽獎進行中｜Wei Cheng | ice_i_eat https://www.instagram.com/ice_i_eat/ 🇹🇼…" at bounding box center [161, 223] width 107 height 88
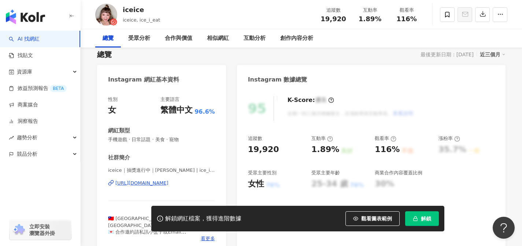
click at [154, 181] on div "https://www.instagram.com/ice_i_eat/" at bounding box center [141, 183] width 53 height 7
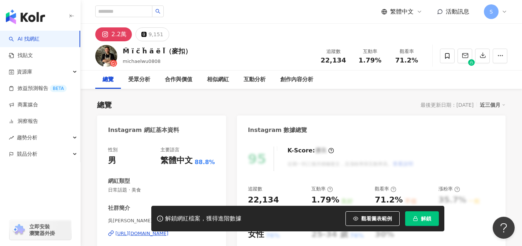
click at [168, 231] on div "[URL][DOMAIN_NAME]" at bounding box center [141, 234] width 53 height 7
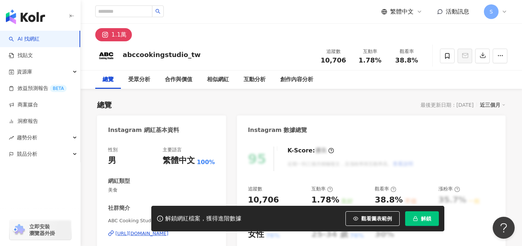
click at [168, 231] on div "[URL][DOMAIN_NAME]" at bounding box center [141, 234] width 53 height 7
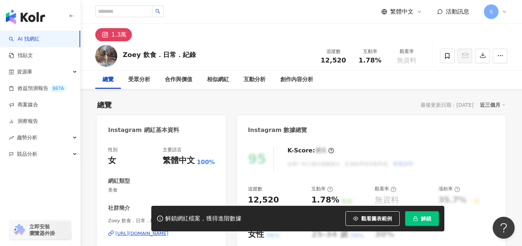
click at [168, 231] on div "[URL][DOMAIN_NAME]" at bounding box center [141, 234] width 53 height 7
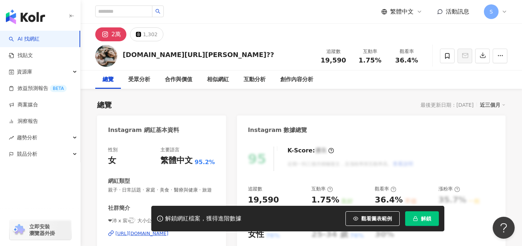
click at [168, 231] on div "https://www.instagram.com/puisen.w/" at bounding box center [141, 234] width 53 height 7
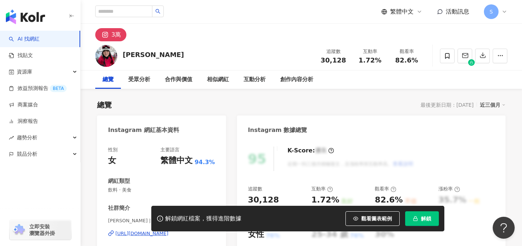
click at [168, 231] on div "[URL][DOMAIN_NAME]" at bounding box center [141, 234] width 53 height 7
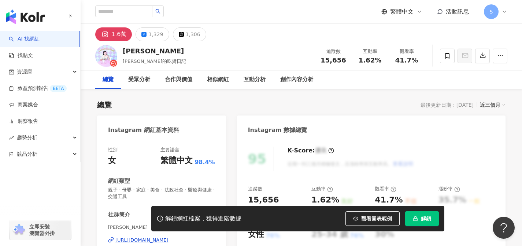
click at [168, 237] on div "[URL][DOMAIN_NAME]" at bounding box center [141, 240] width 53 height 7
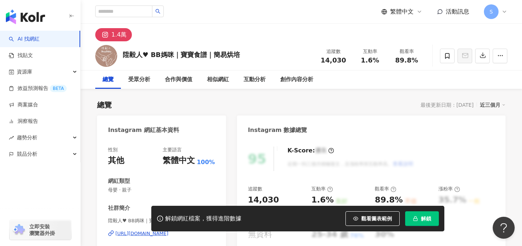
click at [202, 168] on div "性別 其他 主要語言 繁體中文 100% 網紅類型 母嬰 · 親子 社群簡介 陞毅人♥ BB媽咪｜寶寶食譜｜自學烘培 | bossbaby_kitchen […" at bounding box center [161, 216] width 107 height 139
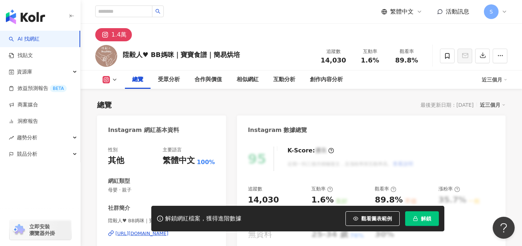
scroll to position [65, 0]
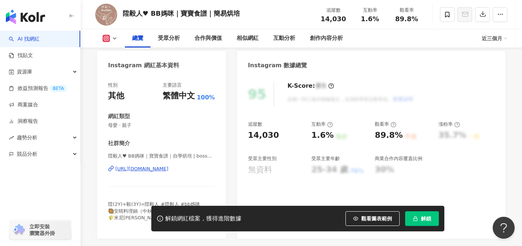
click at [168, 170] on div "[URL][DOMAIN_NAME]" at bounding box center [141, 169] width 53 height 7
